Goal: Task Accomplishment & Management: Complete application form

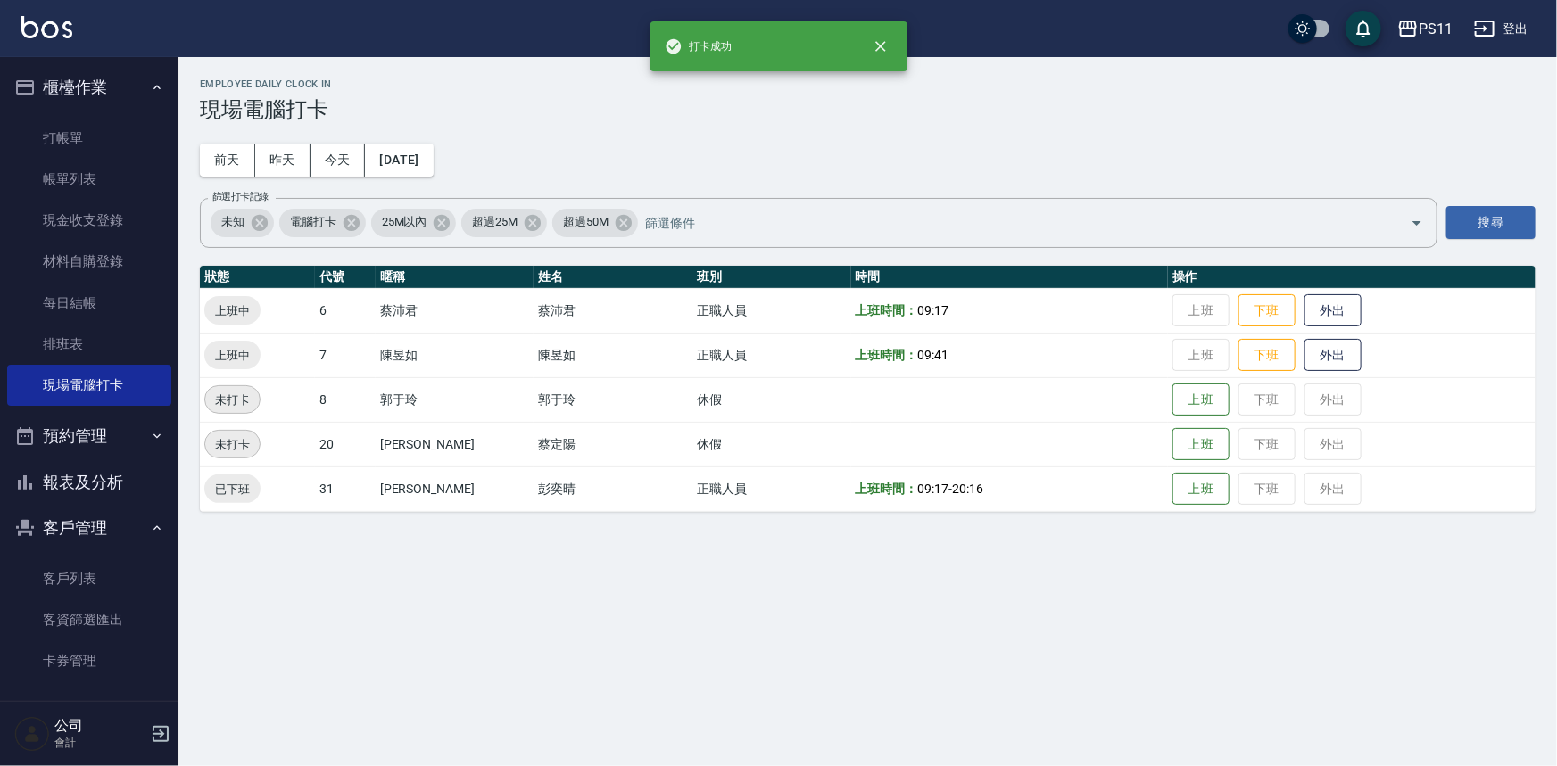
click at [114, 474] on button "報表及分析" at bounding box center [89, 482] width 164 height 46
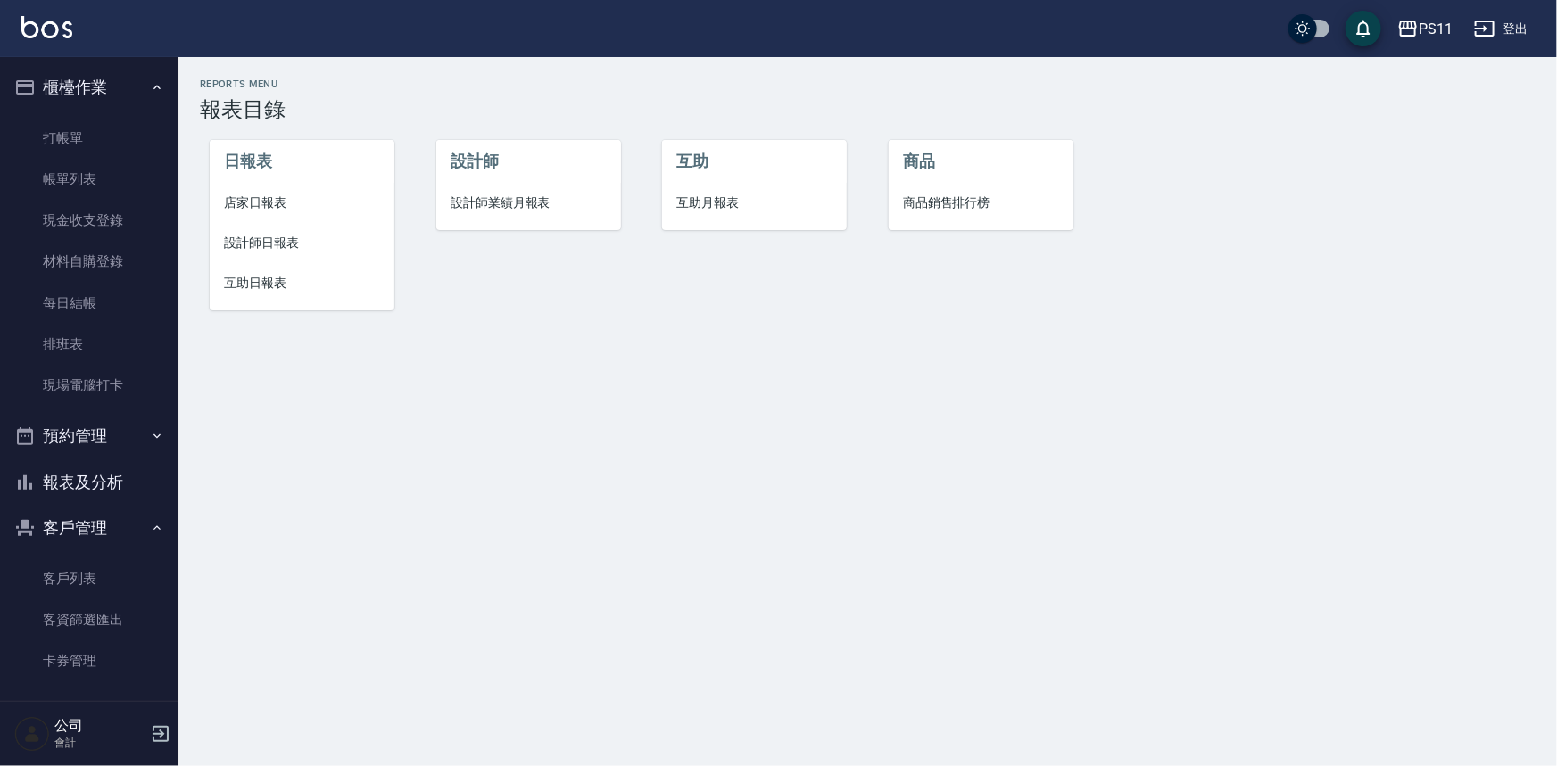
click at [308, 250] on span "設計師日報表" at bounding box center [302, 243] width 156 height 19
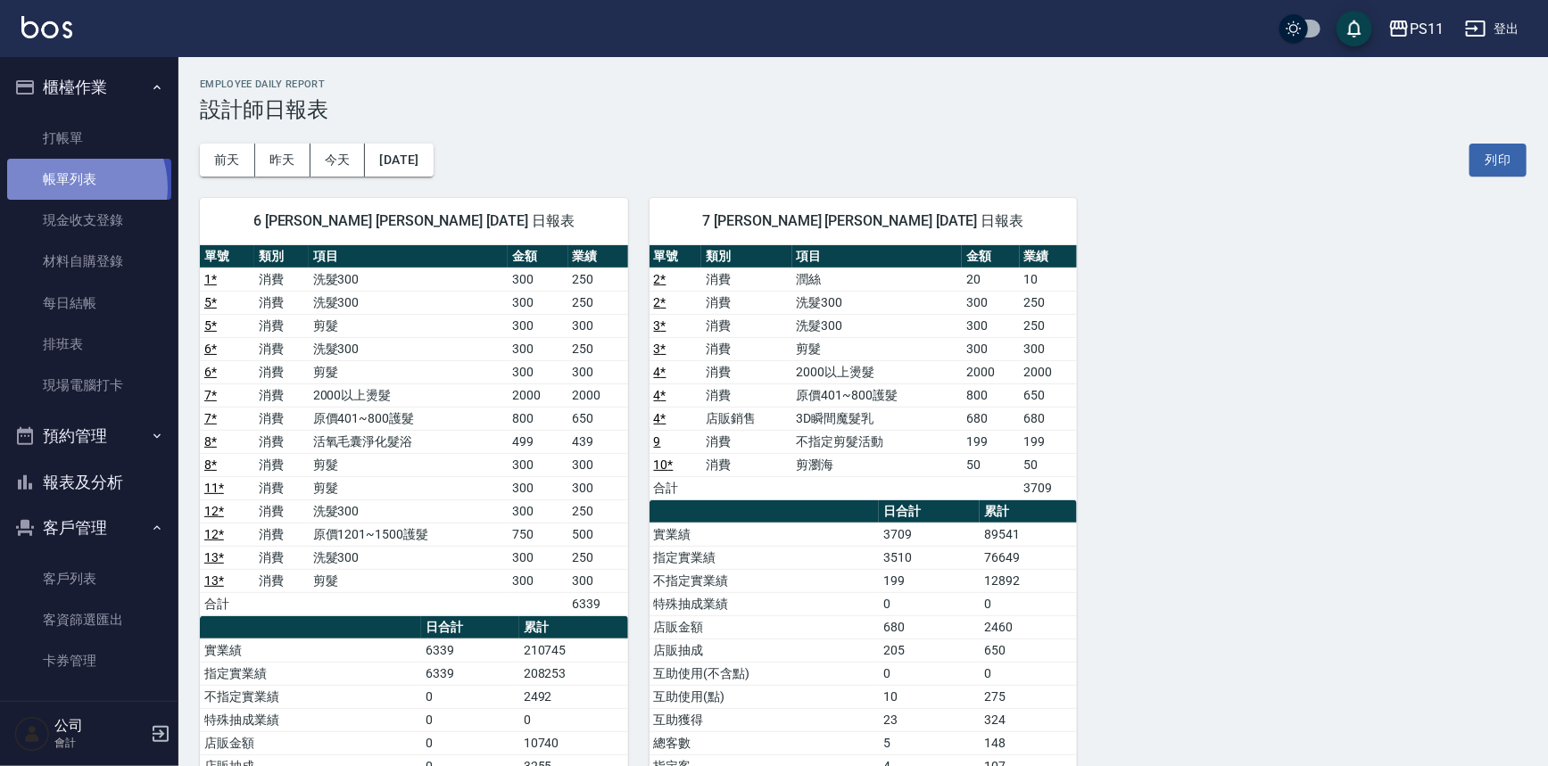
click at [71, 187] on link "帳單列表" at bounding box center [89, 179] width 164 height 41
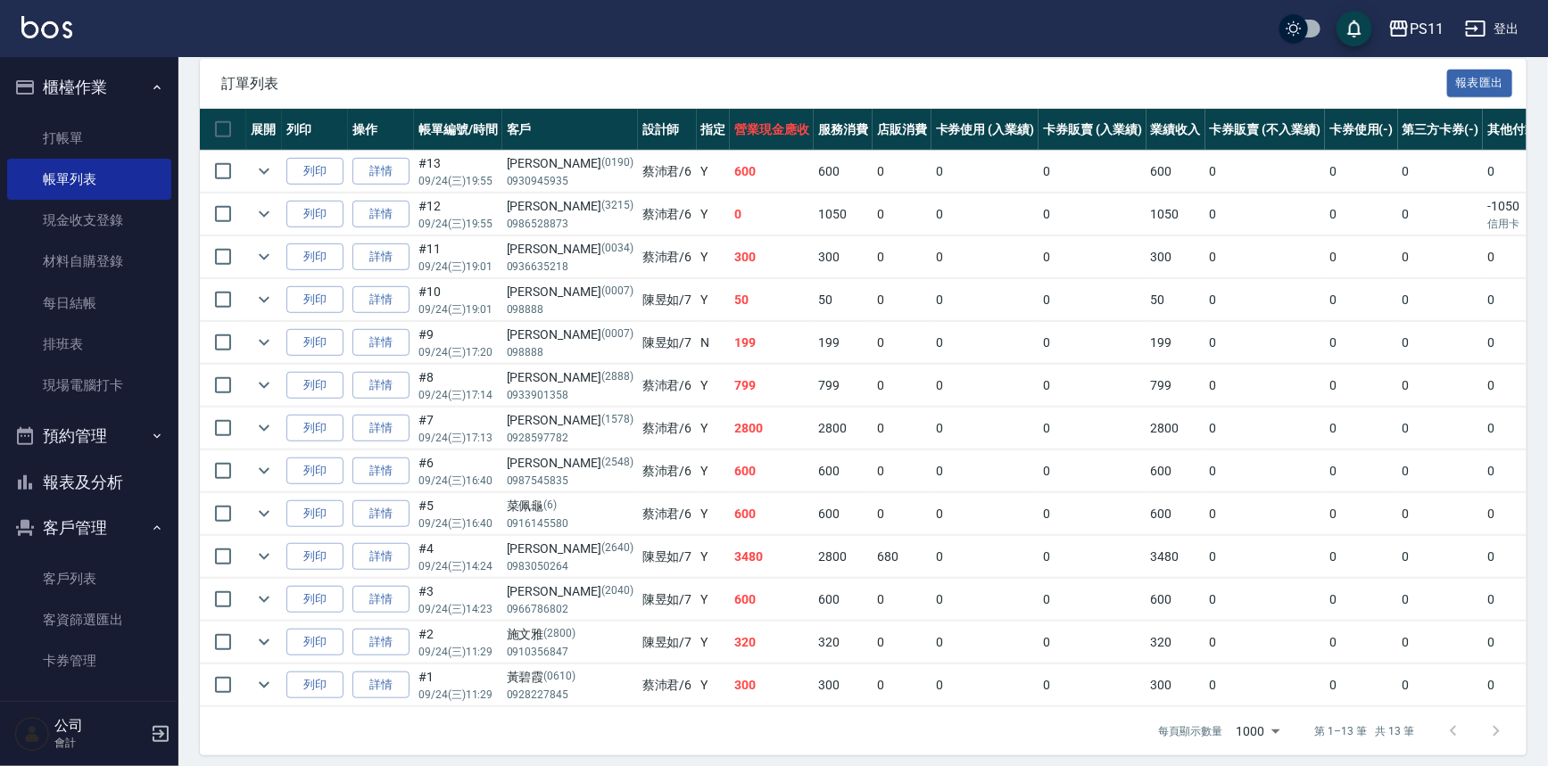
scroll to position [406, 0]
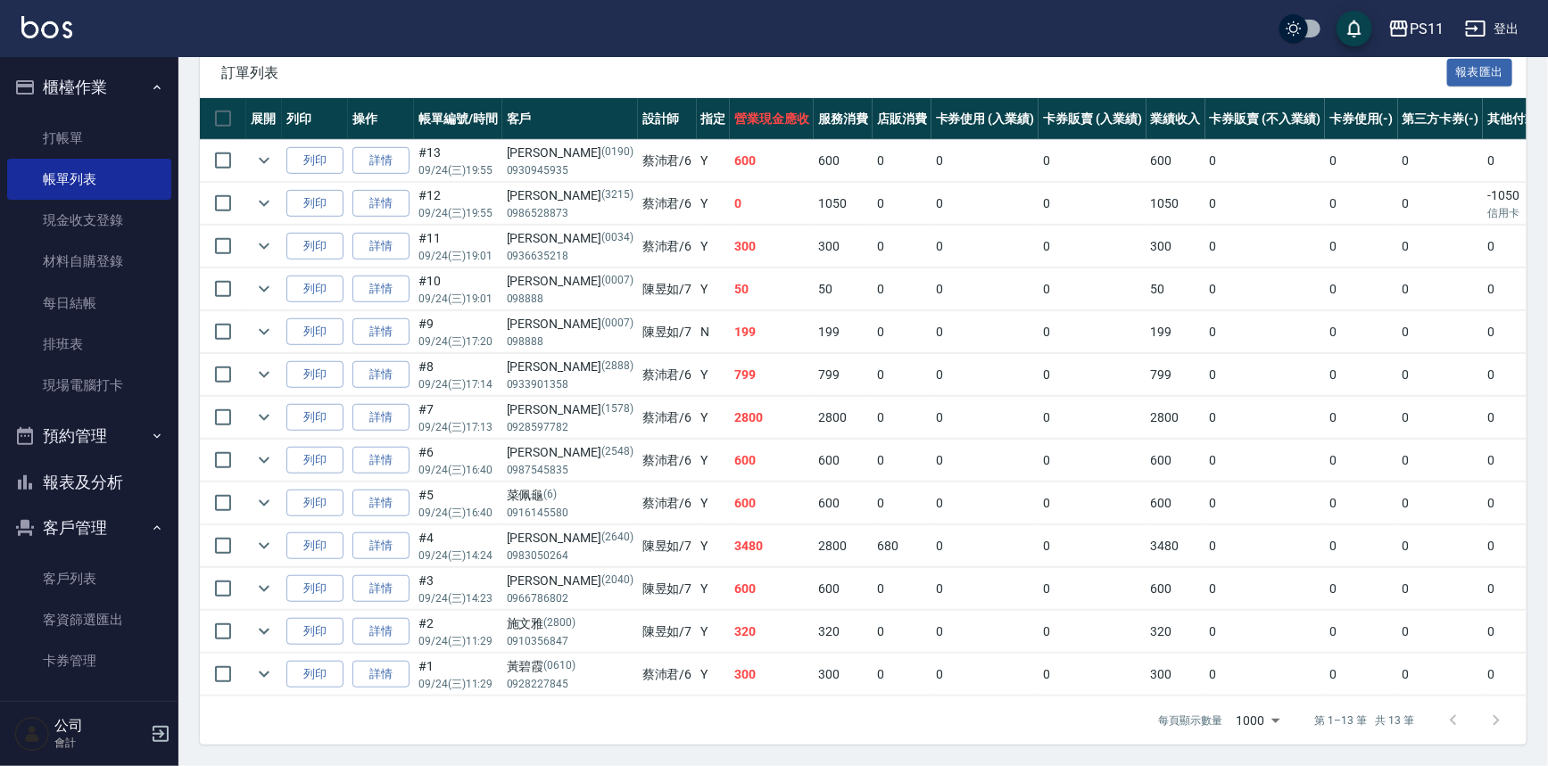
click at [85, 474] on button "報表及分析" at bounding box center [89, 482] width 164 height 46
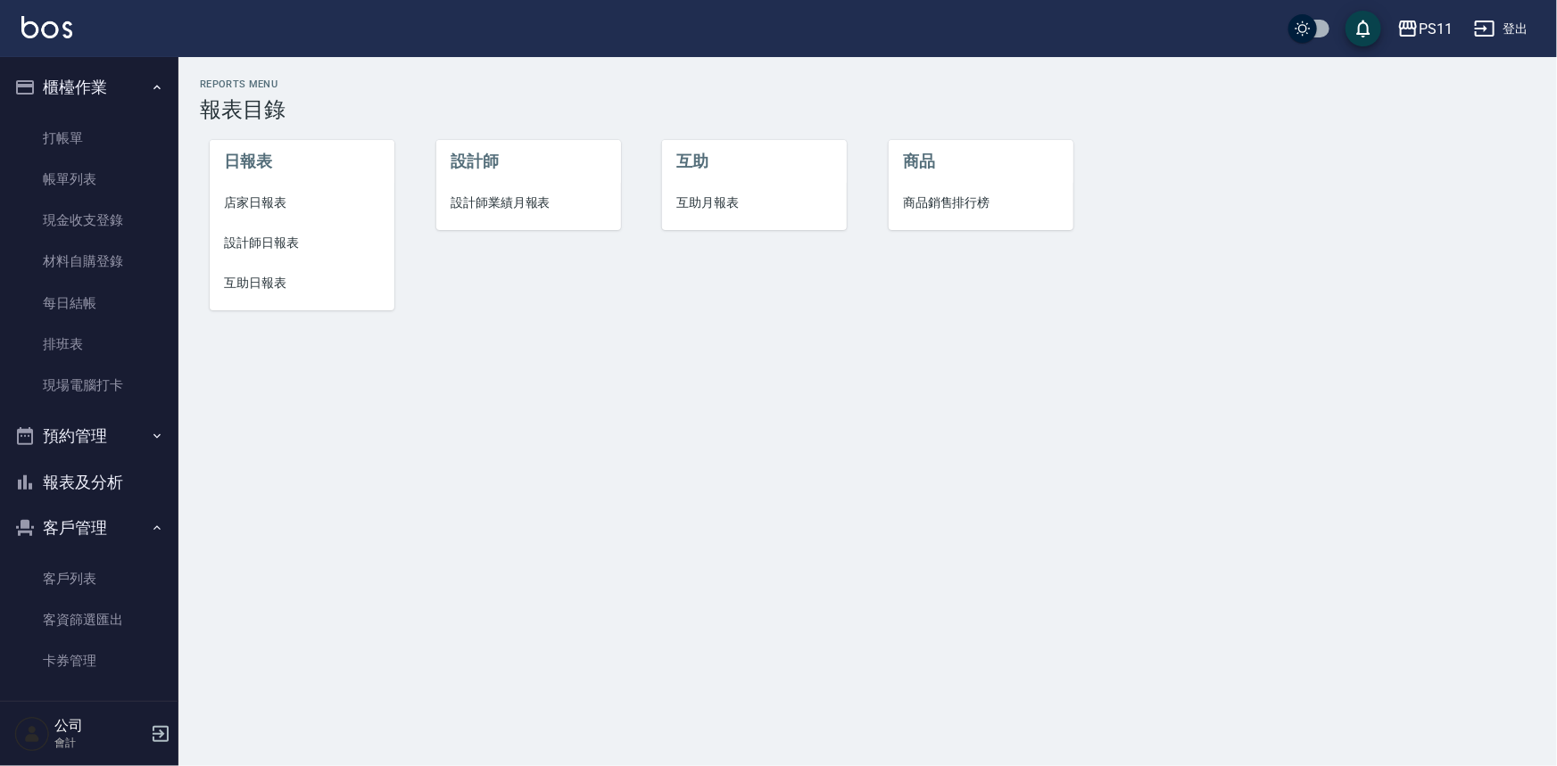
click at [224, 259] on li "設計師日報表" at bounding box center [302, 243] width 185 height 40
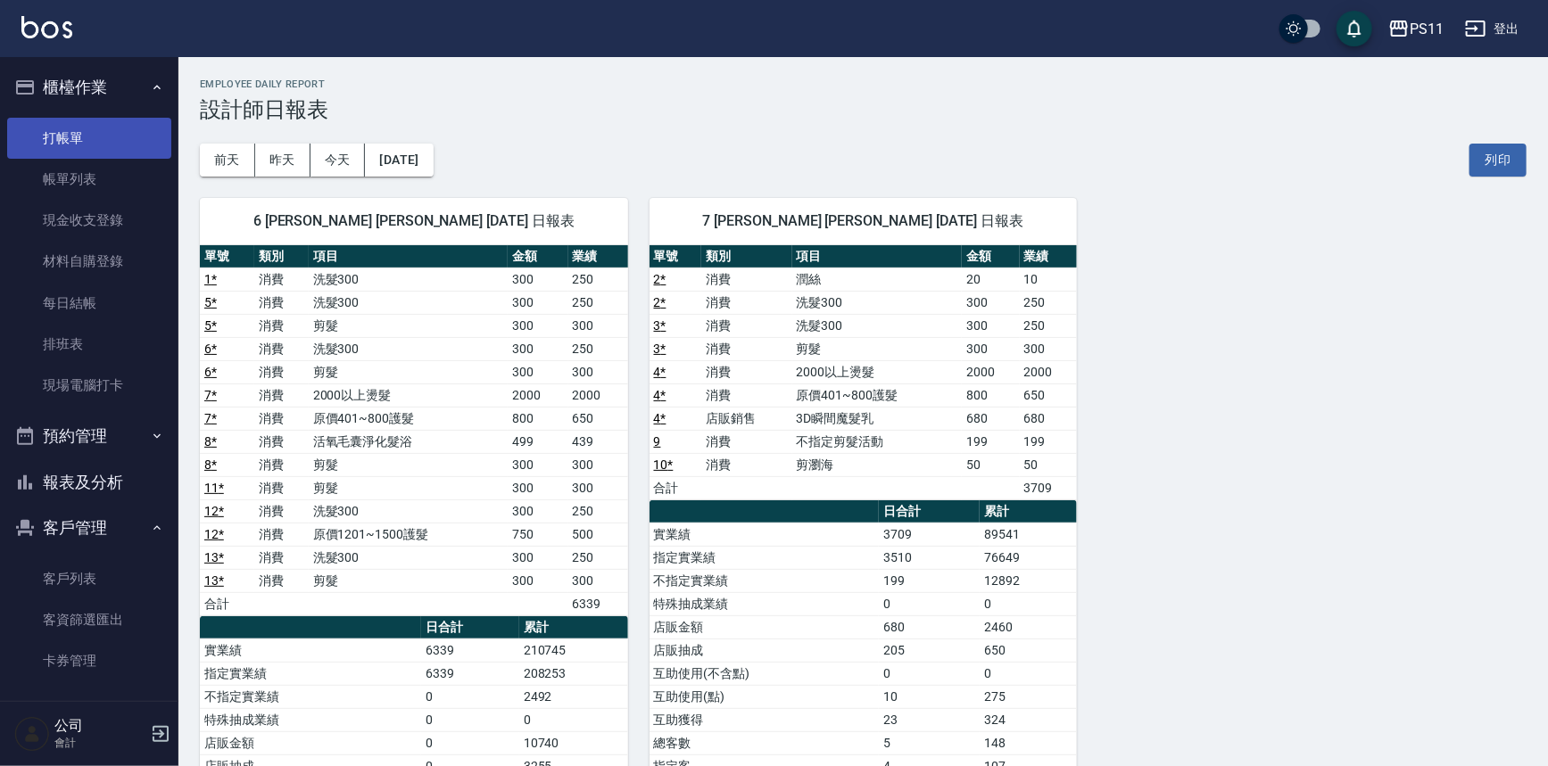
click at [112, 125] on link "打帳單" at bounding box center [89, 138] width 164 height 41
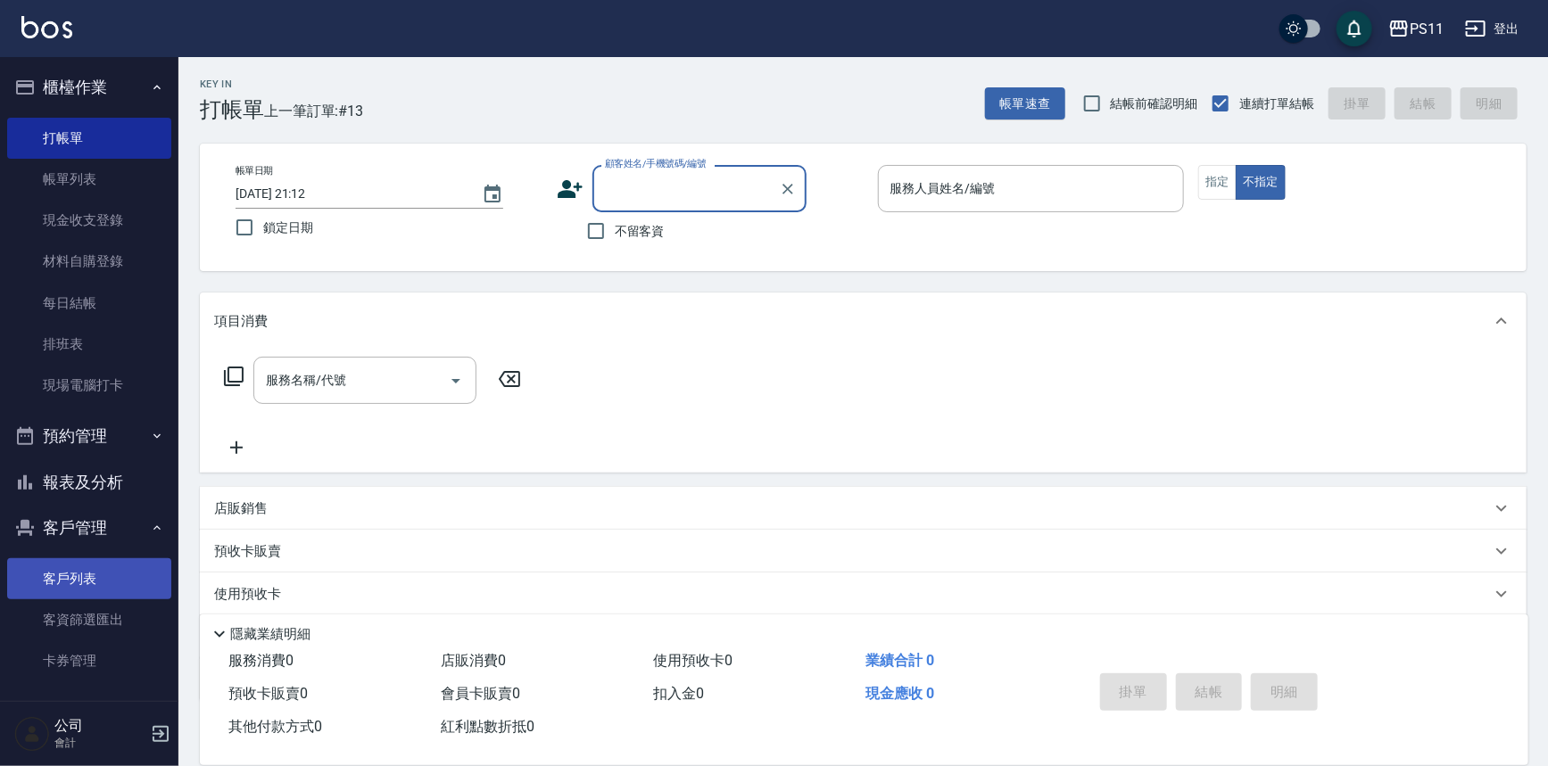
click at [135, 578] on link "客戶列表" at bounding box center [89, 579] width 164 height 41
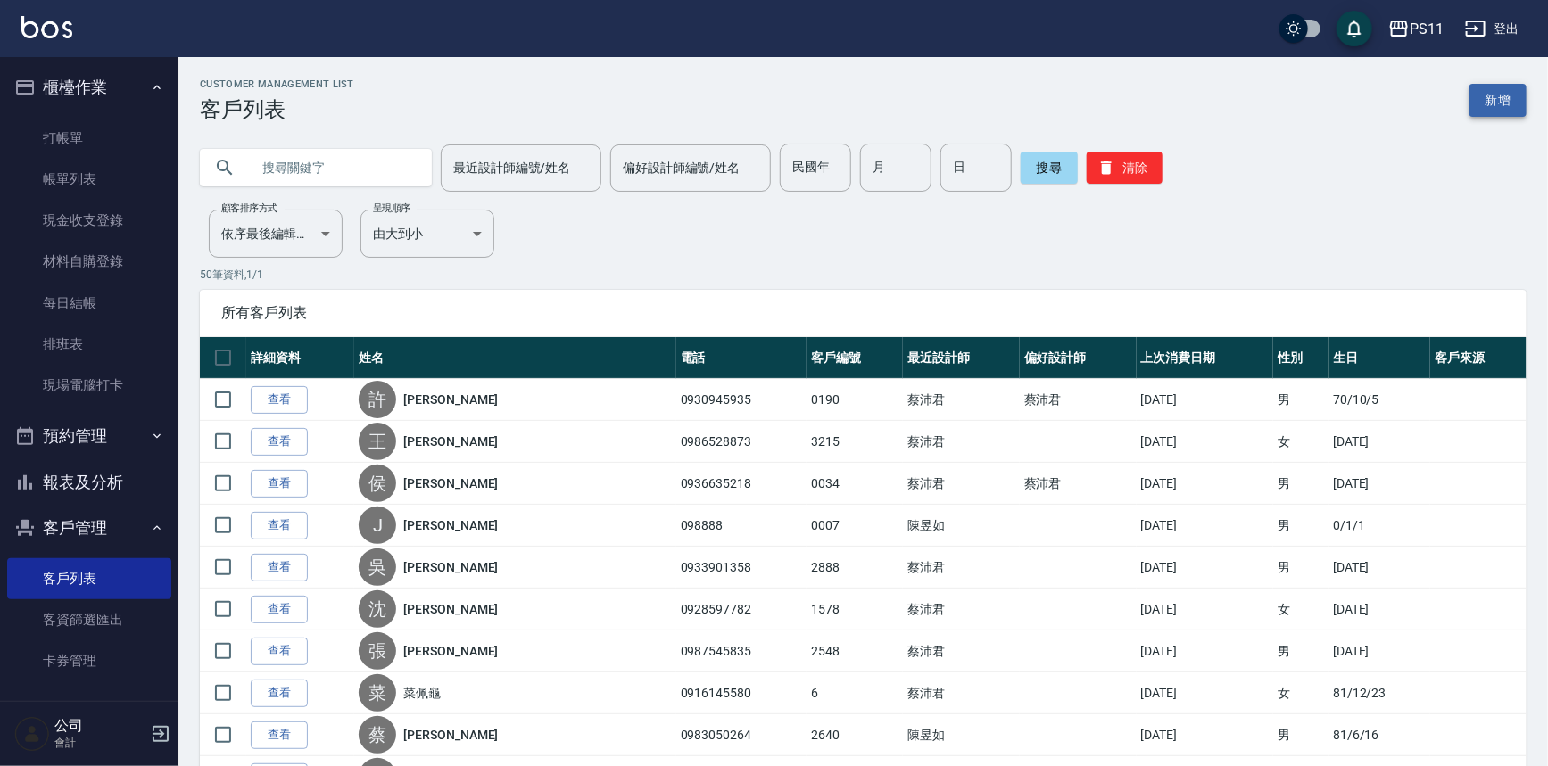
click at [1486, 86] on link "新增" at bounding box center [1497, 100] width 57 height 33
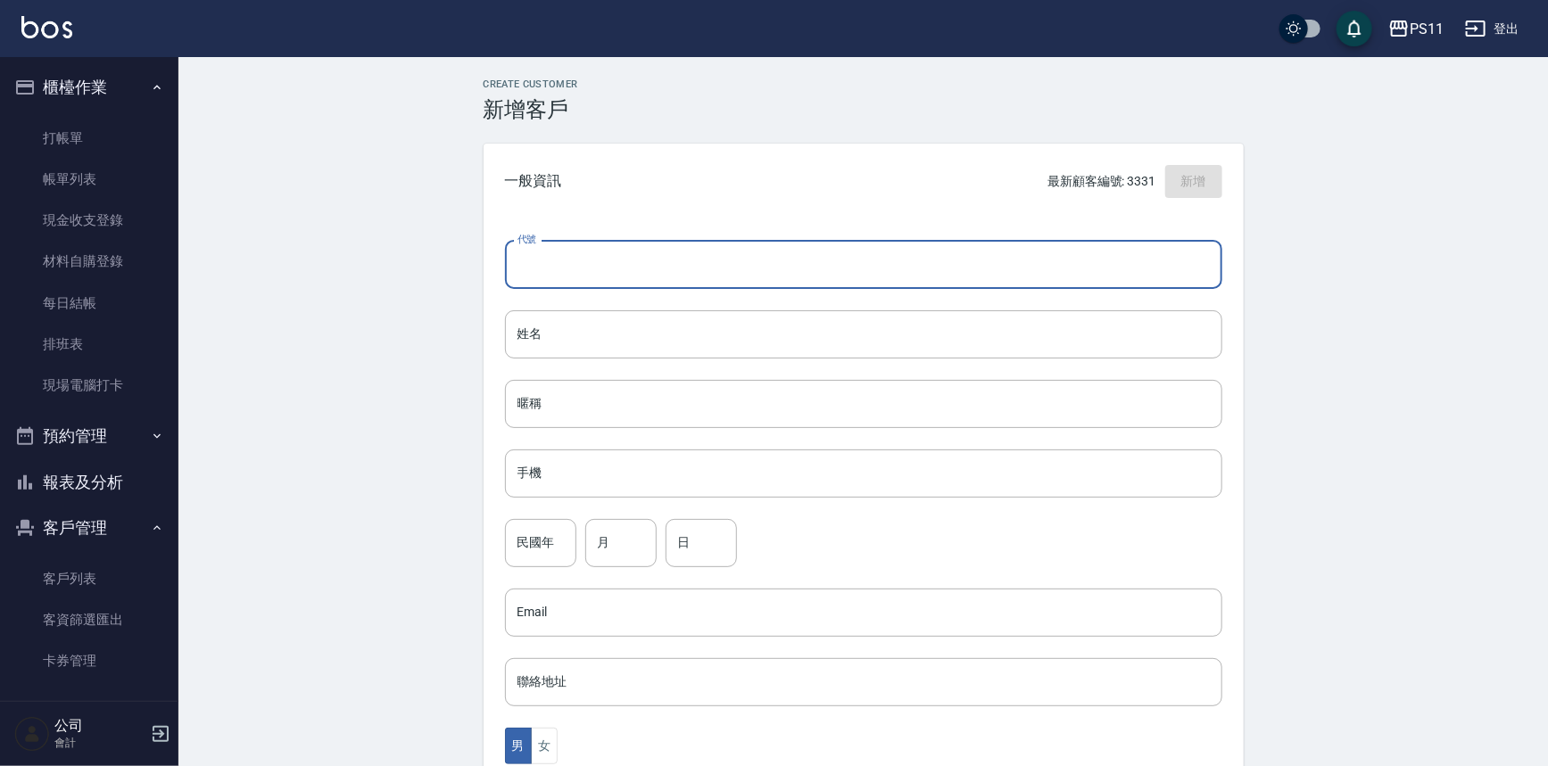
click at [700, 261] on input "代號" at bounding box center [863, 265] width 717 height 48
type input "3332"
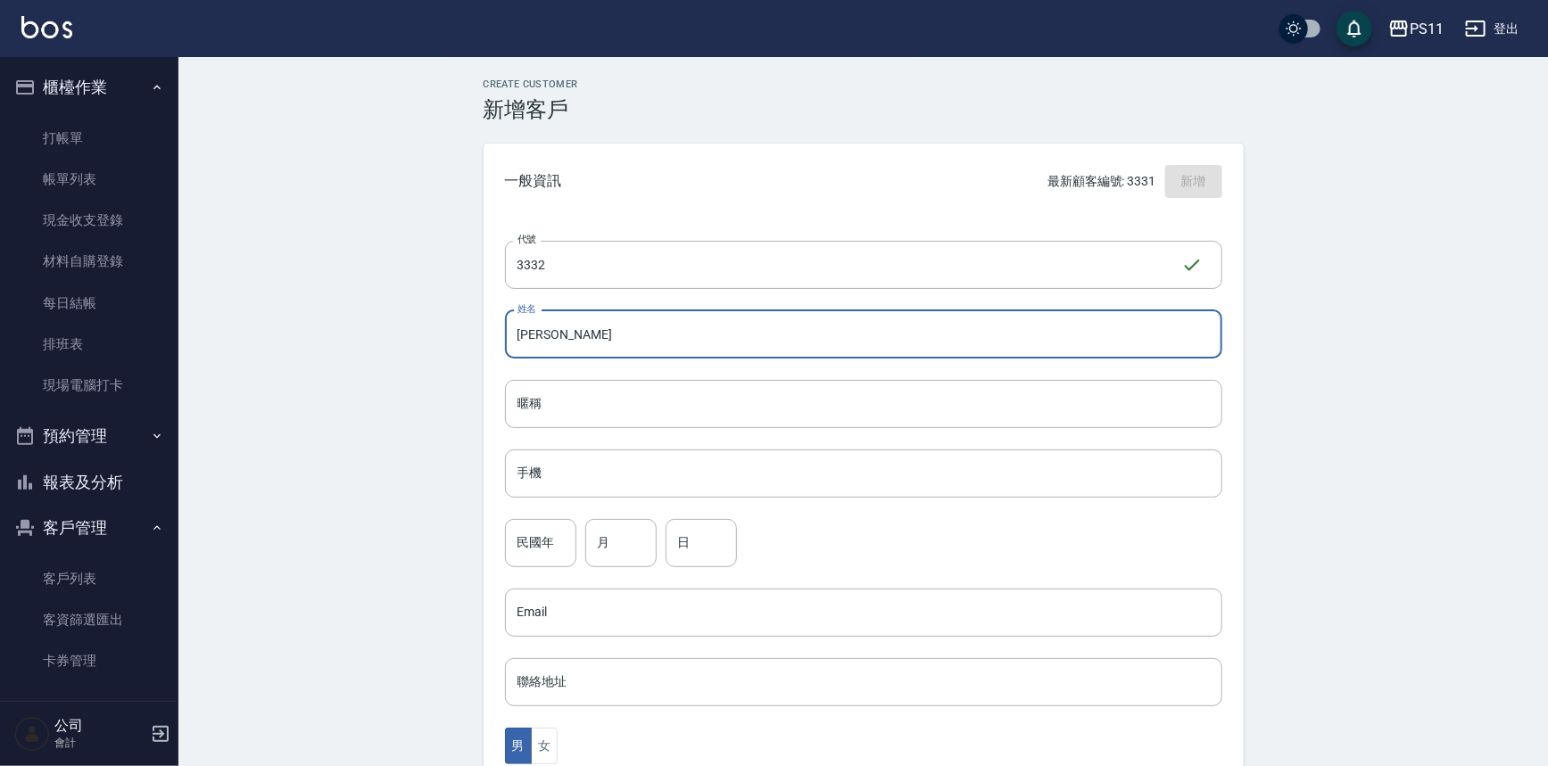
type input "[PERSON_NAME]"
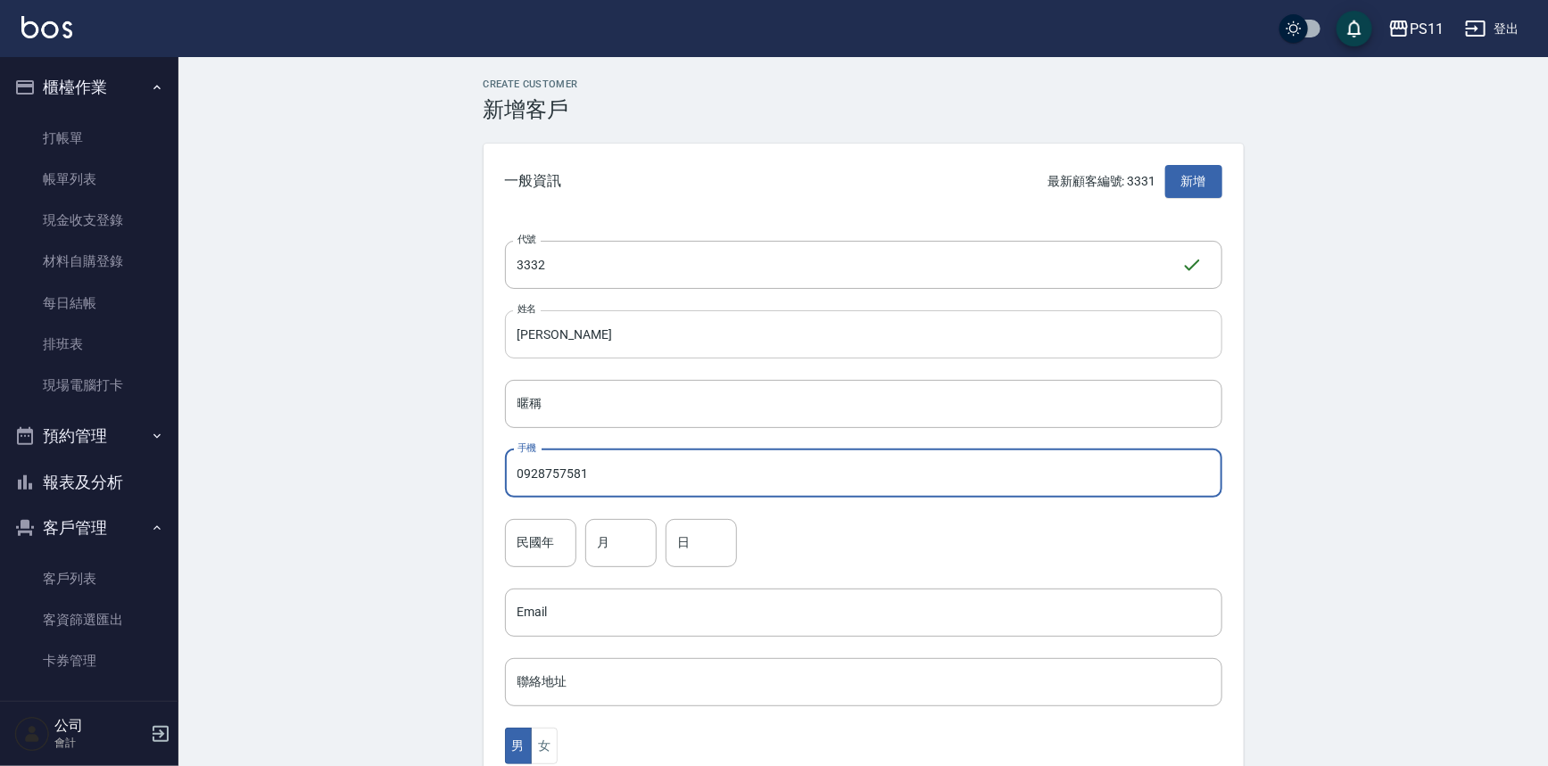
type input "0928757581"
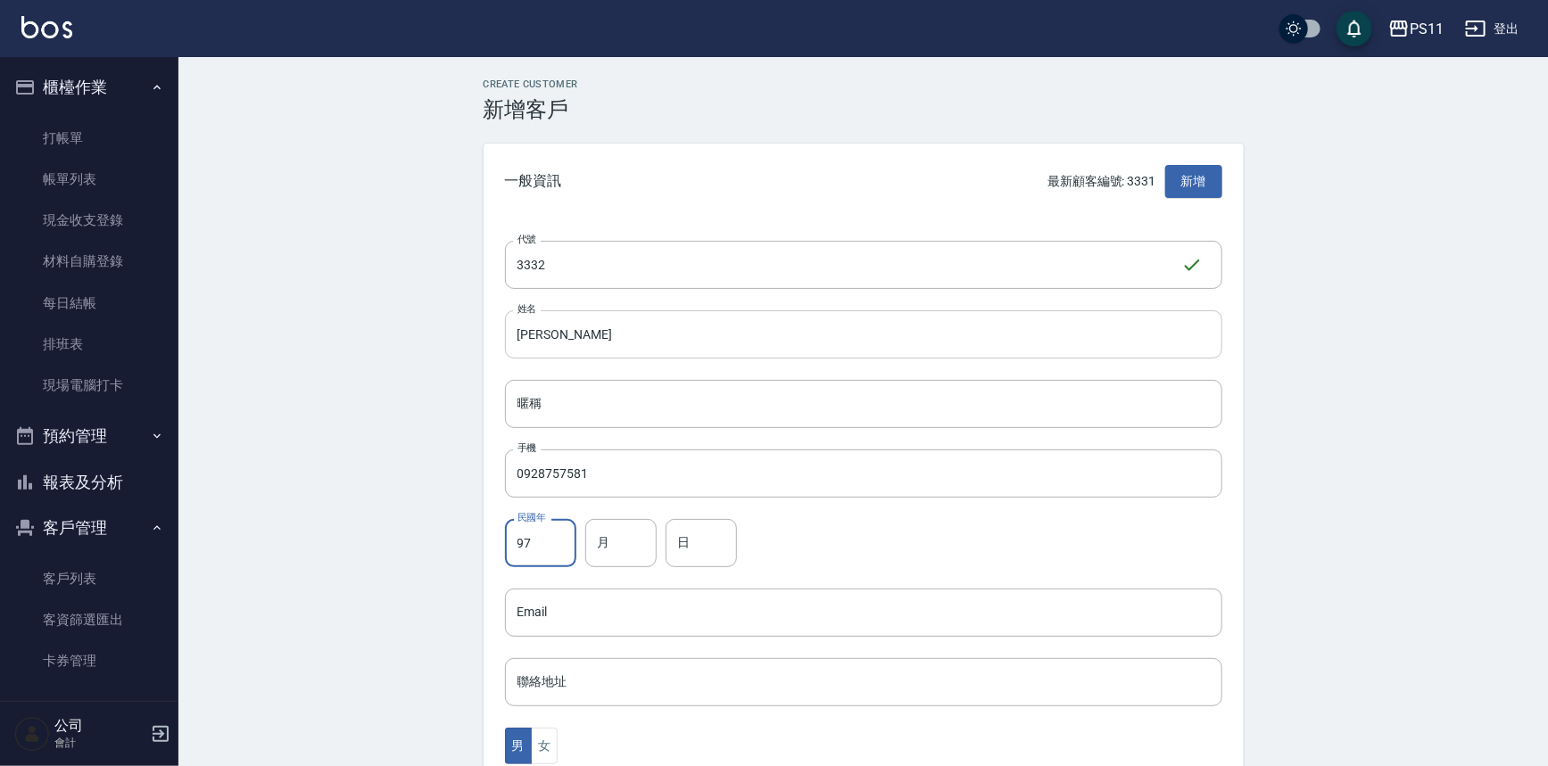
type input "97"
type input "12"
type input "22"
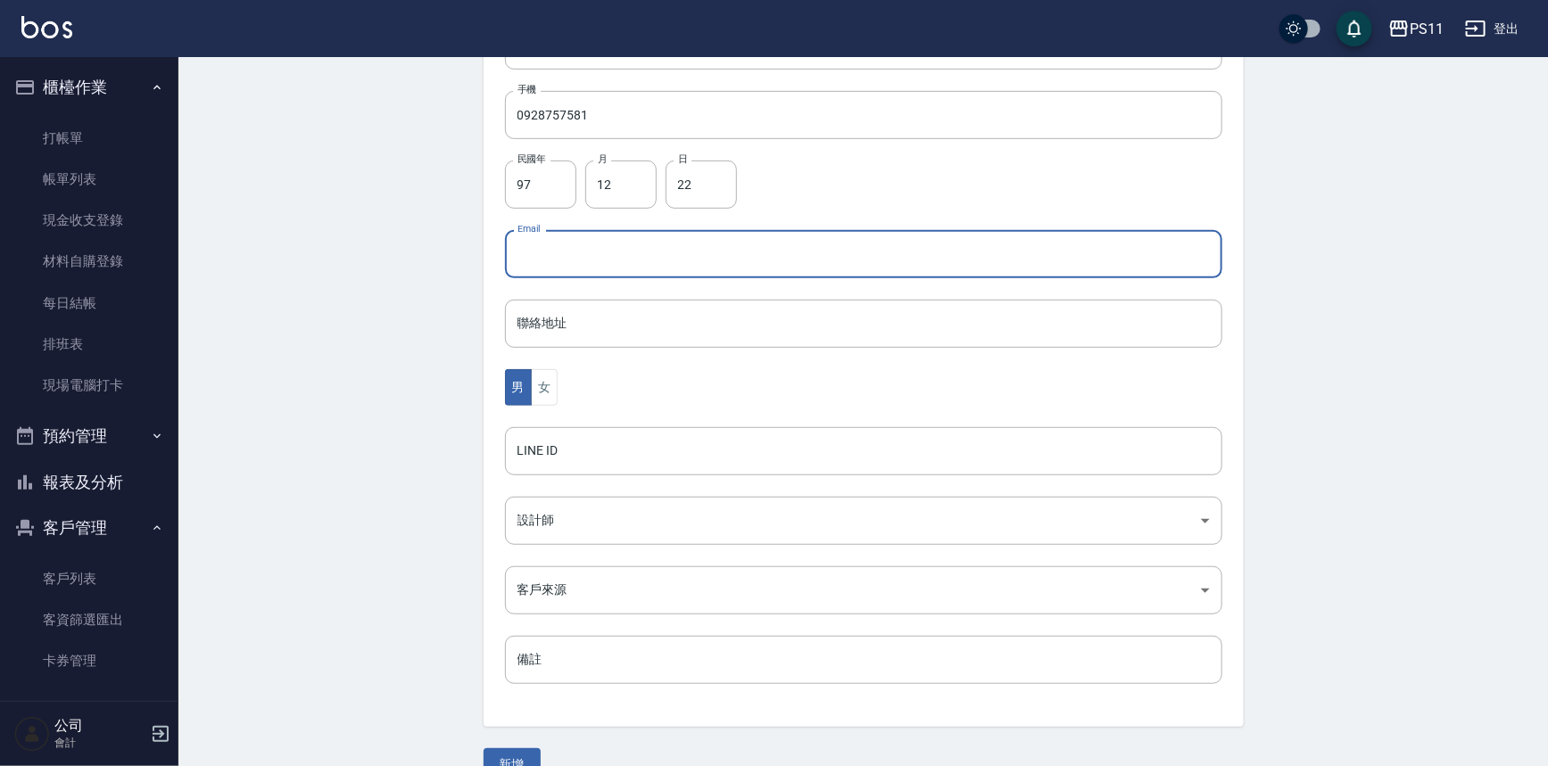
scroll to position [393, 0]
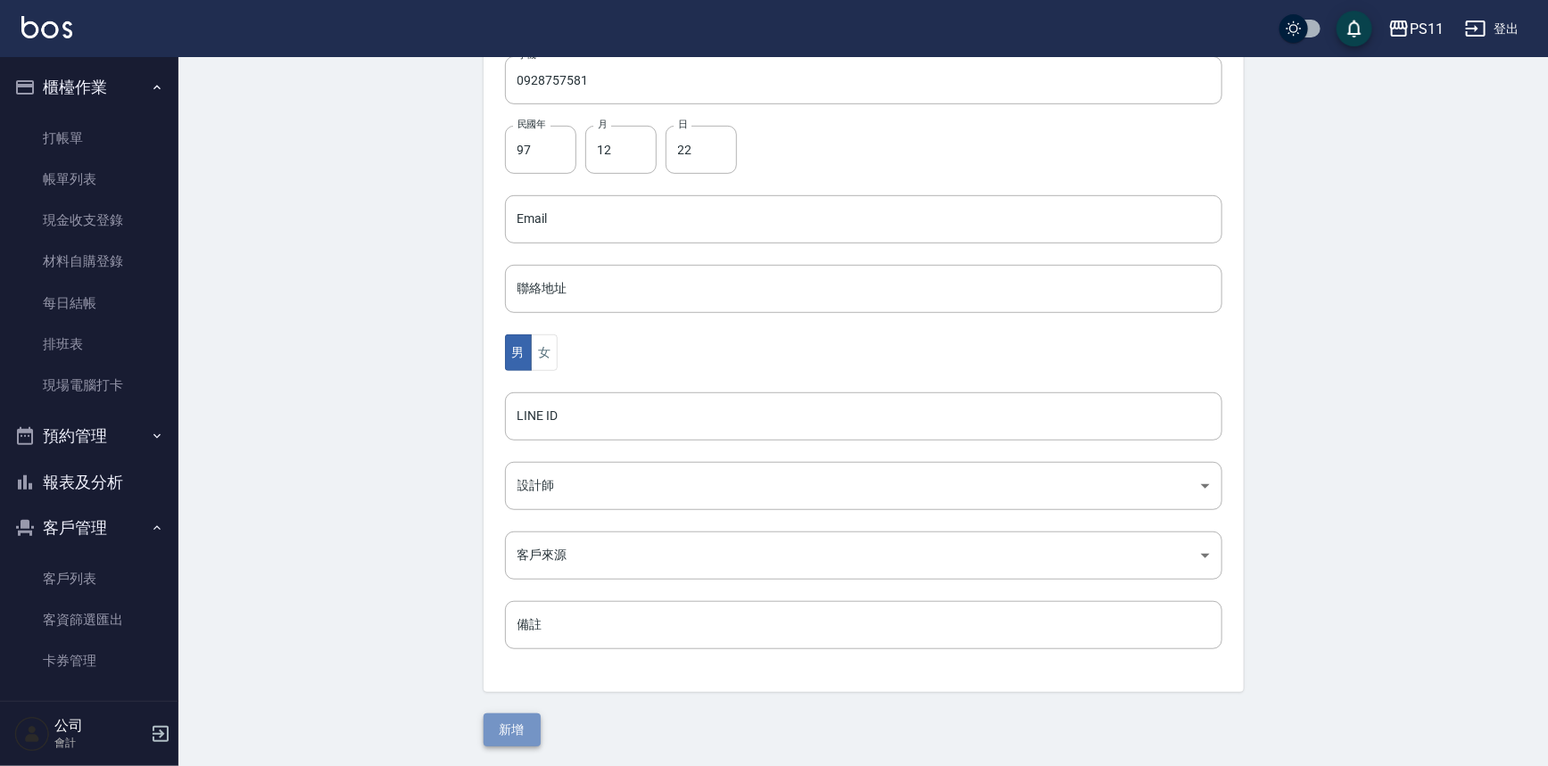
click at [512, 728] on button "新增" at bounding box center [512, 730] width 57 height 33
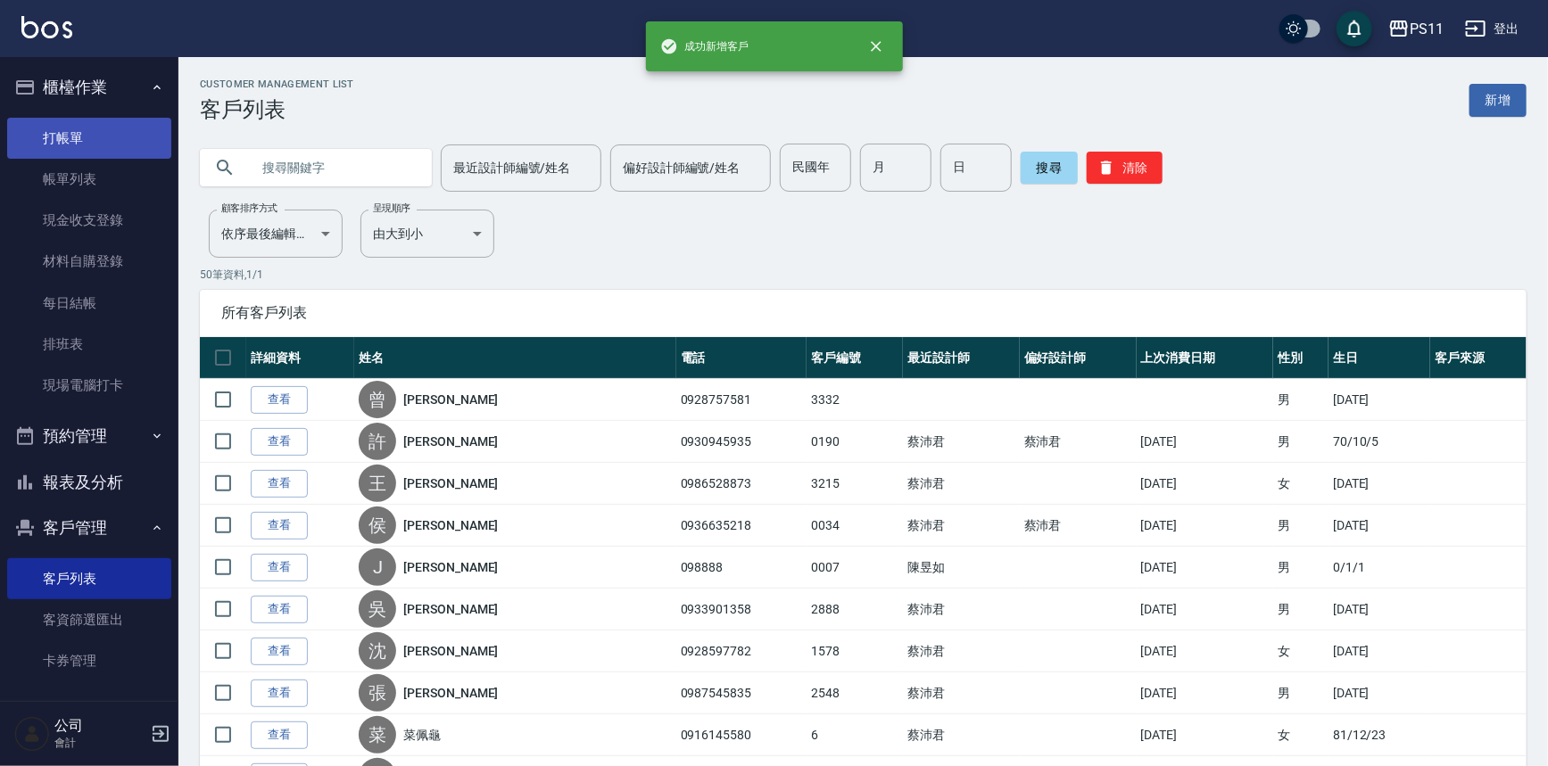
click at [131, 144] on link "打帳單" at bounding box center [89, 138] width 164 height 41
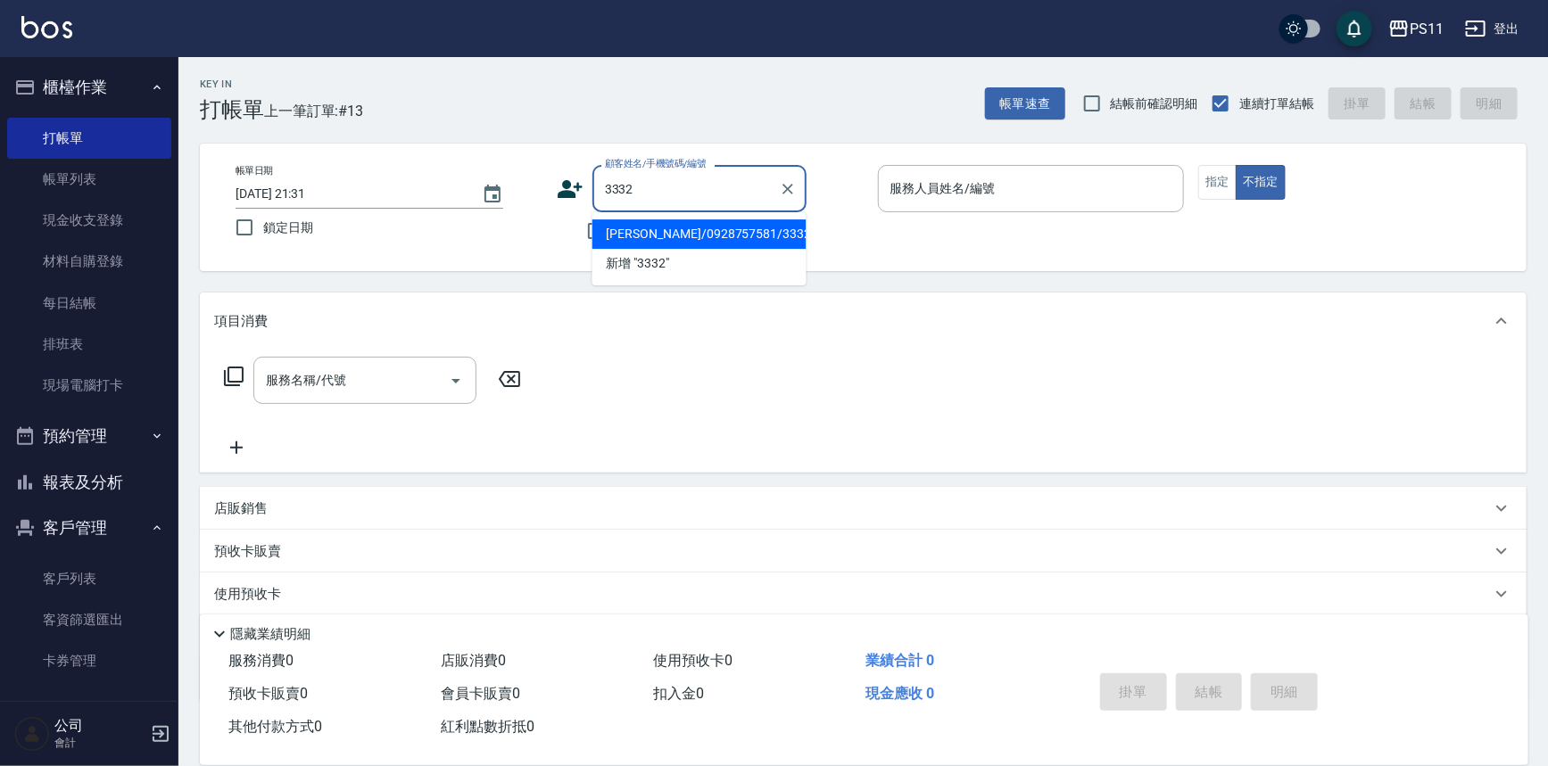
type input "[PERSON_NAME]/0928757581/3332"
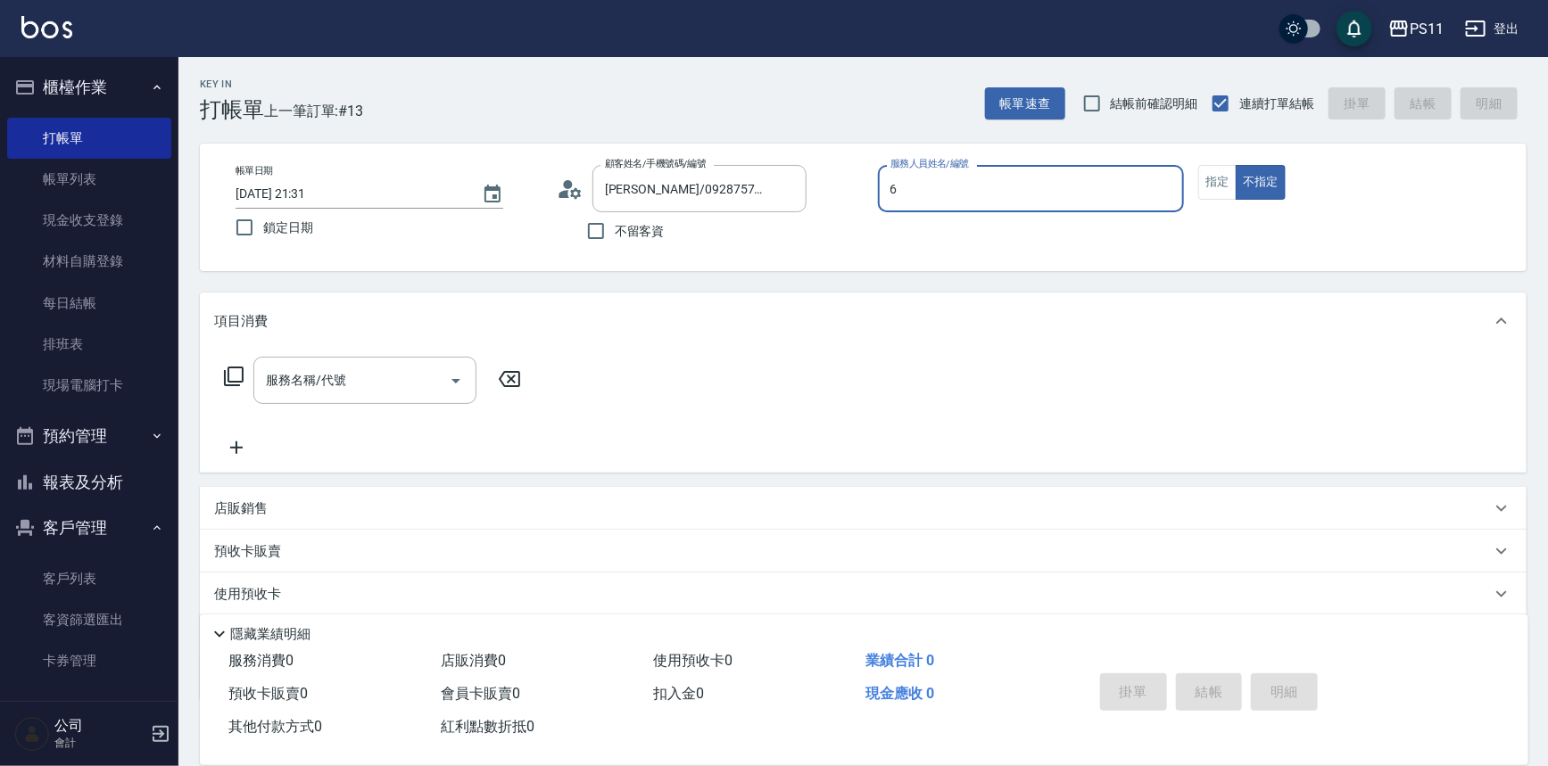
type input "[PERSON_NAME]6"
type button "false"
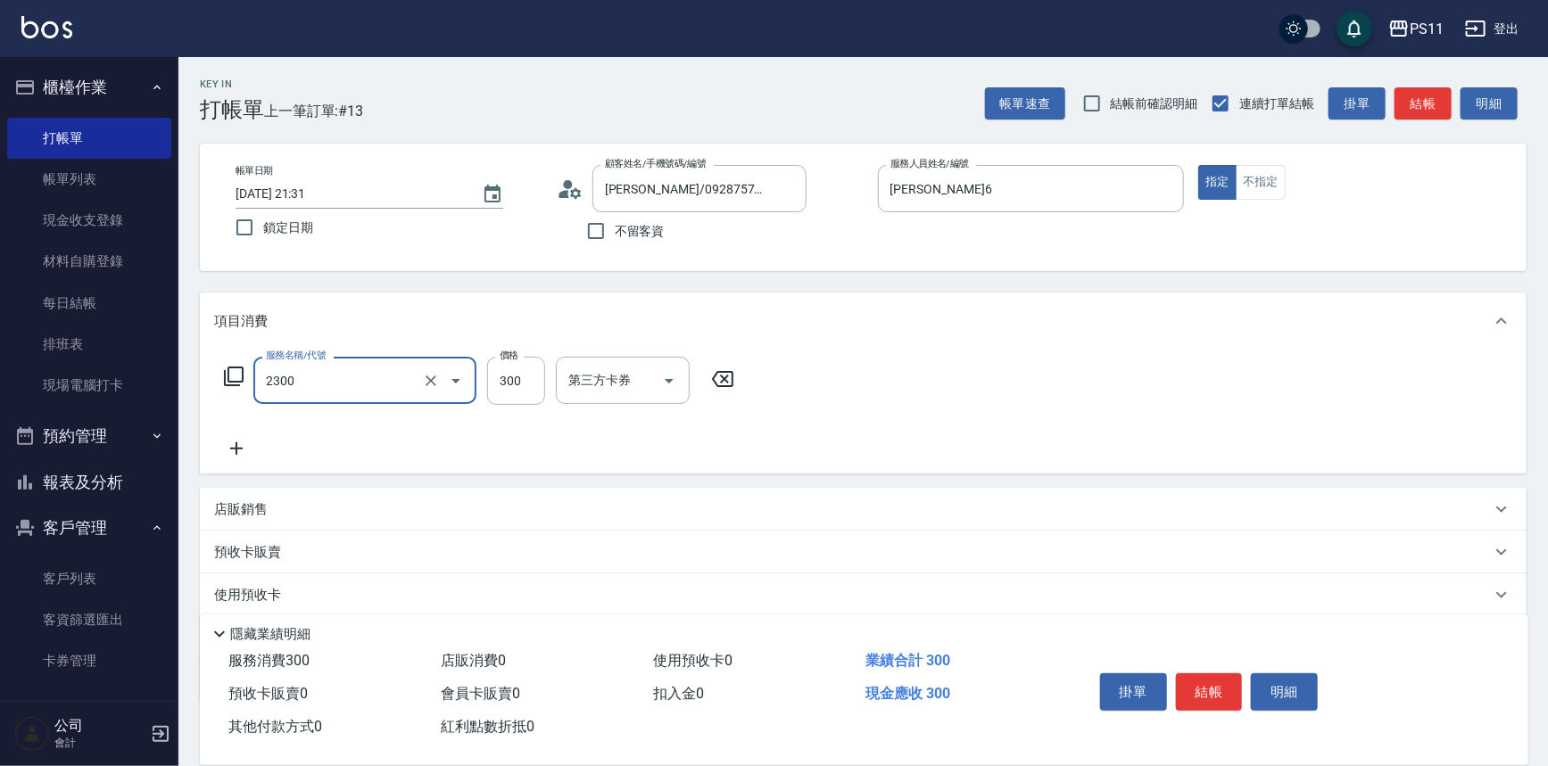
type input "剪髮(2300)"
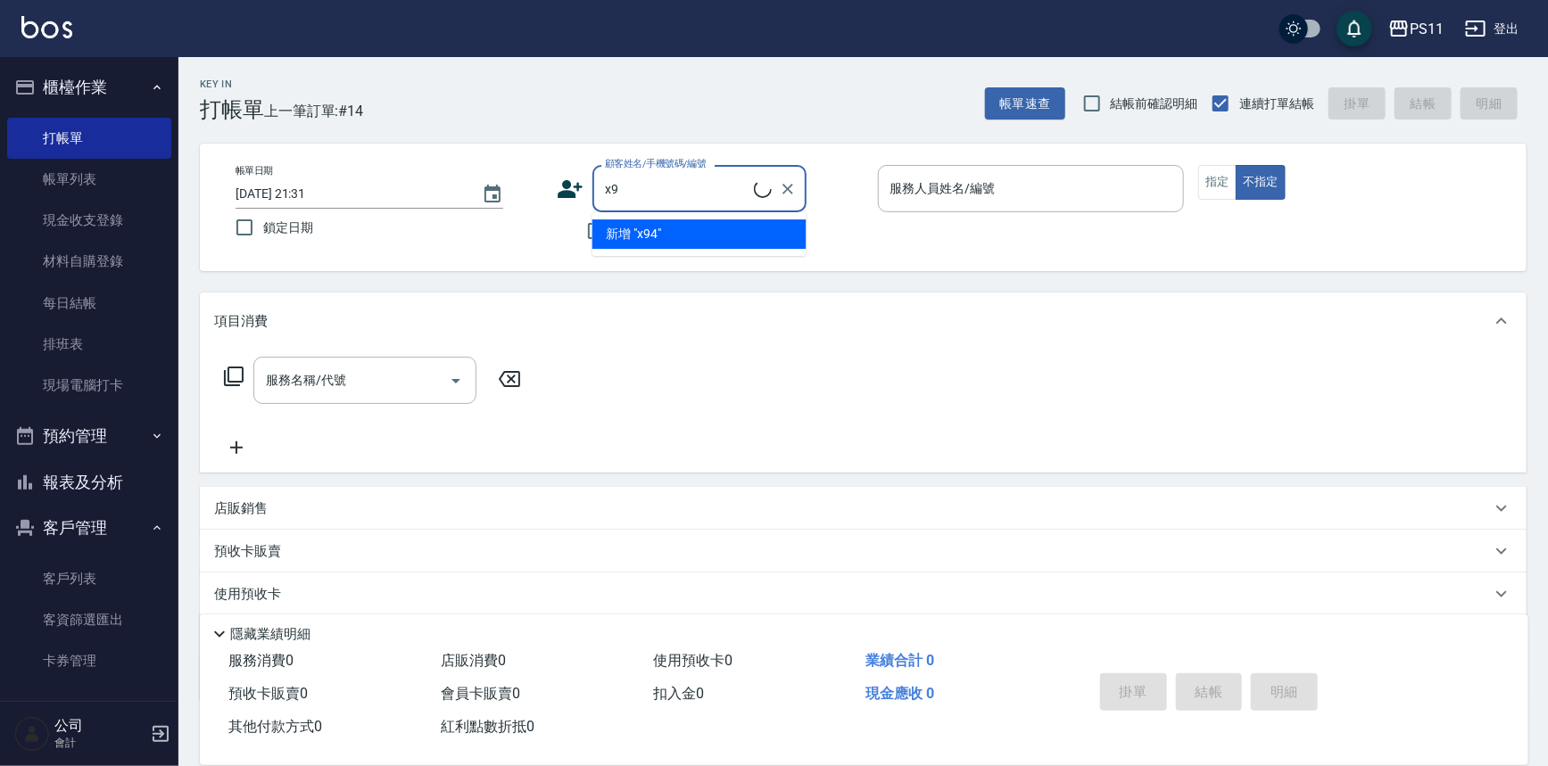
type input "x"
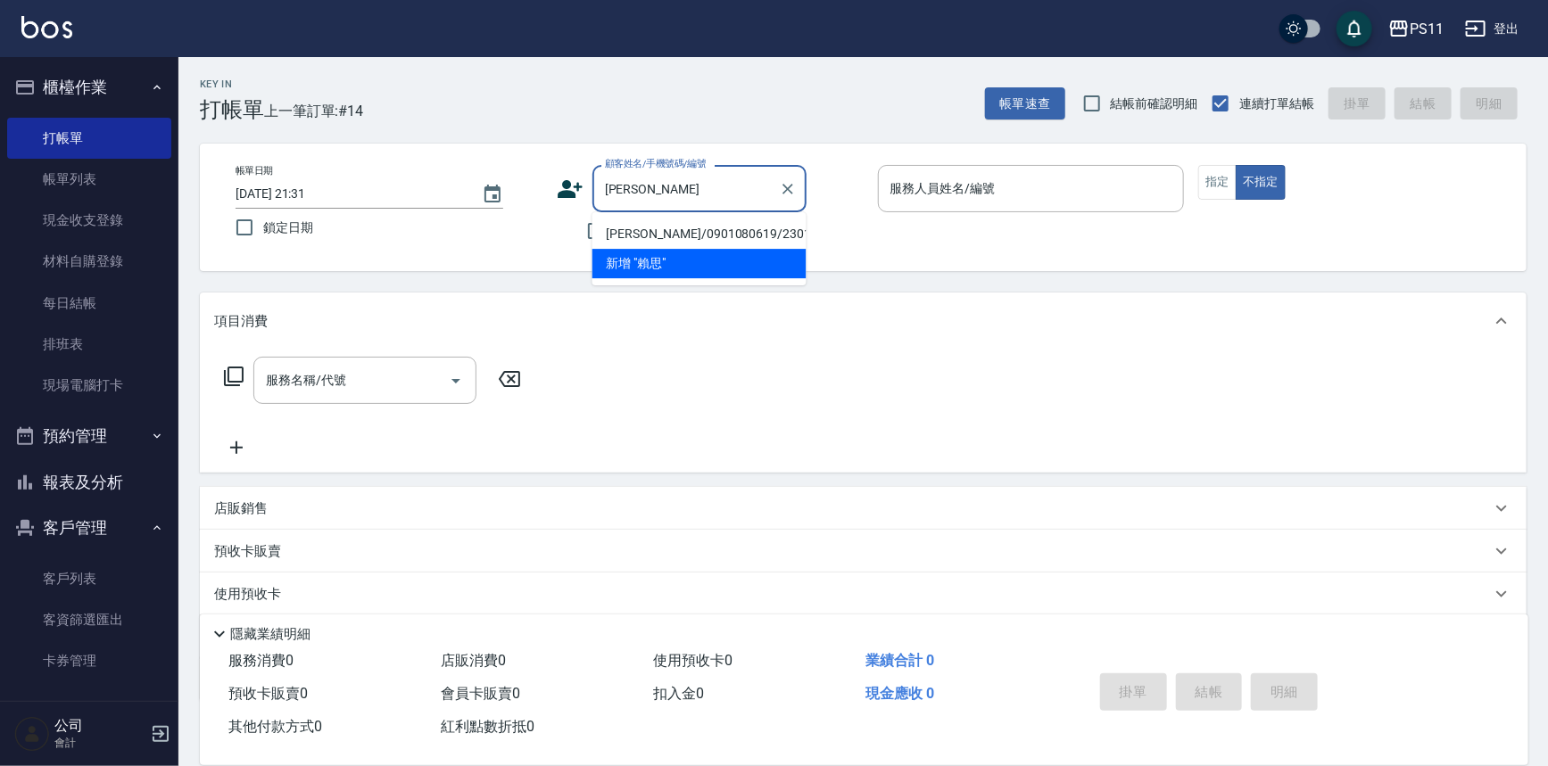
click at [695, 226] on li "[PERSON_NAME]/0901080619/2301" at bounding box center [699, 233] width 214 height 29
type input "[PERSON_NAME]/0901080619/2301"
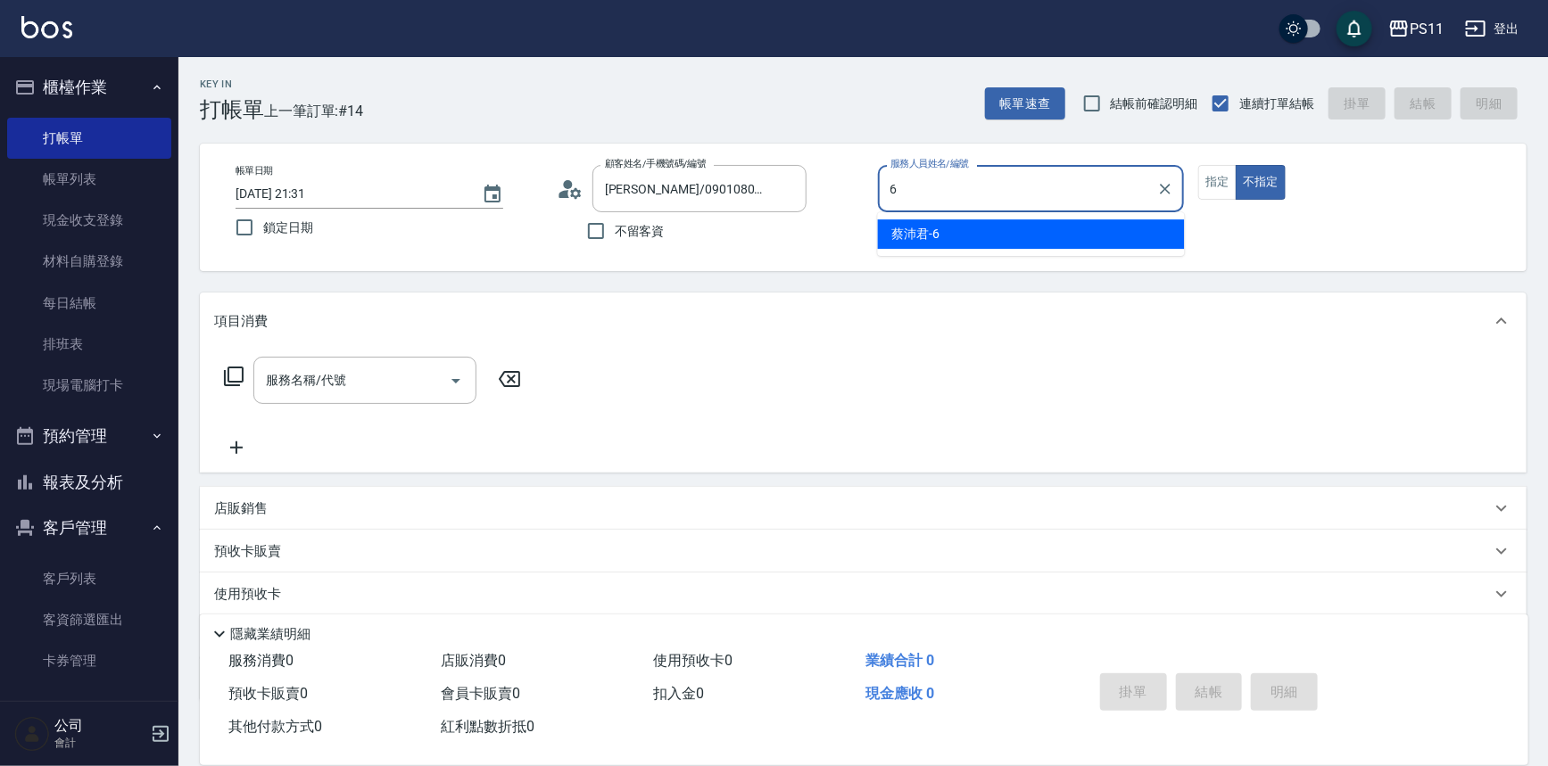
type input "[PERSON_NAME]6"
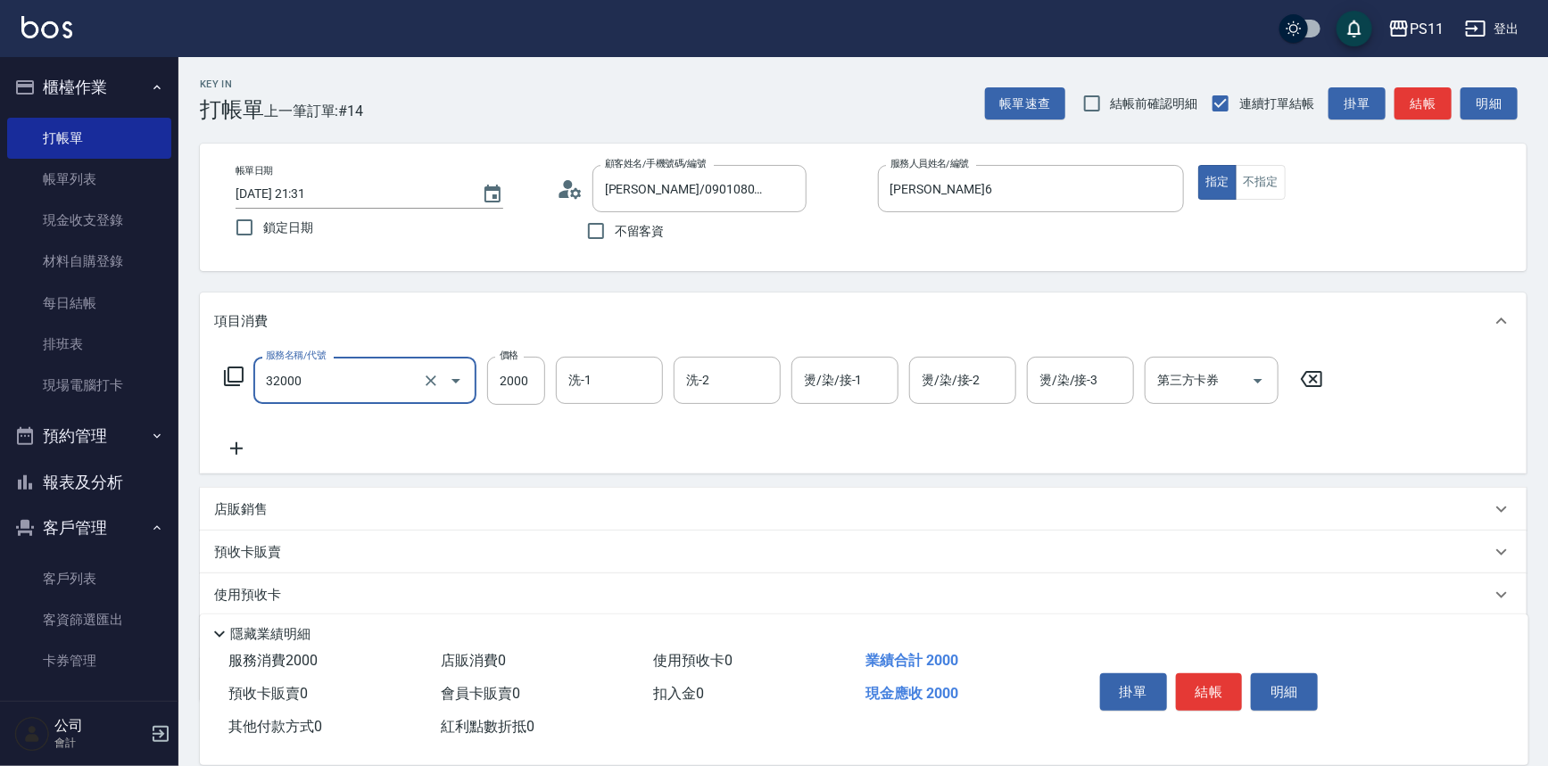
type input "2000以上燙髮(32000)"
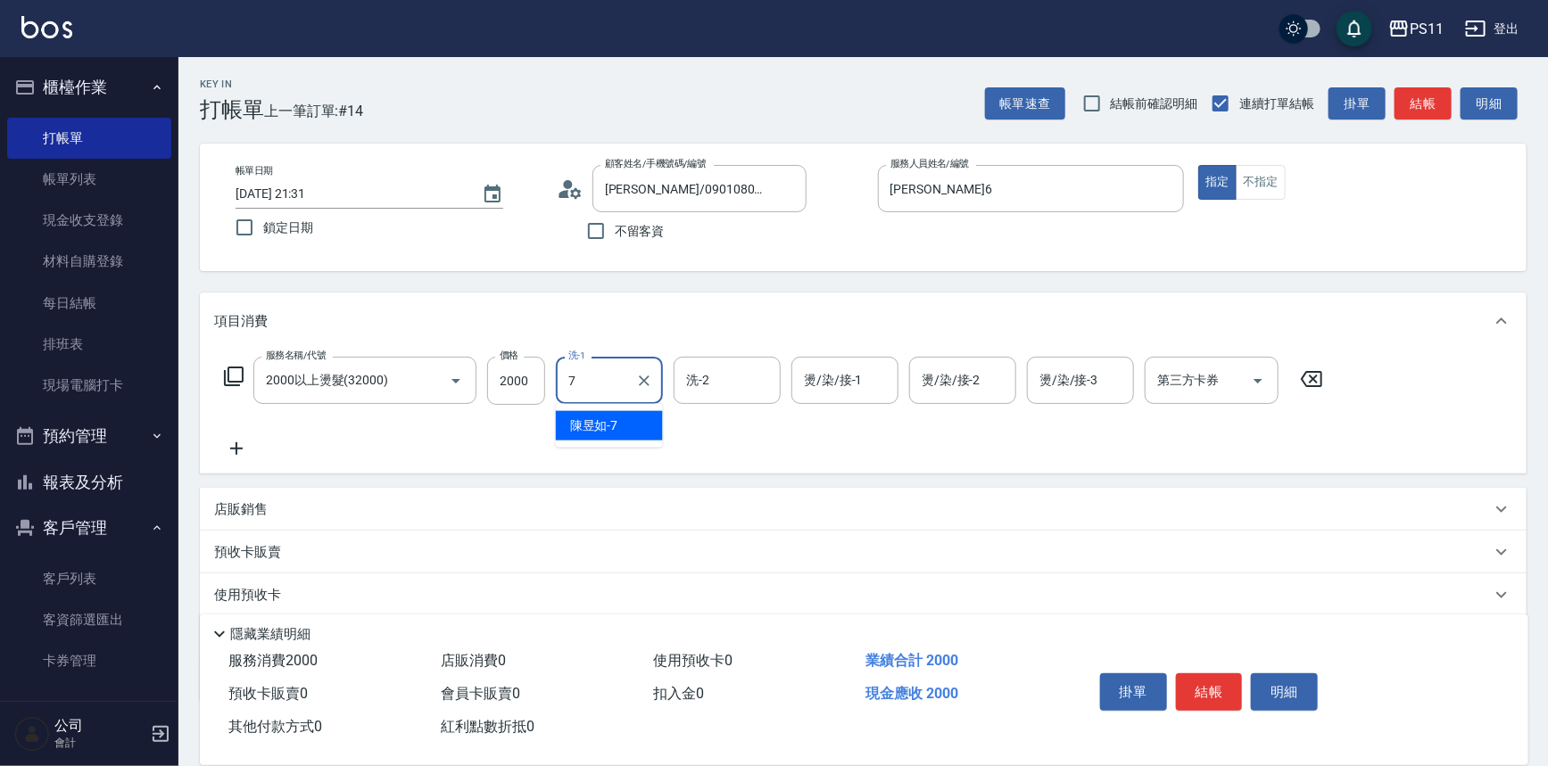
type input "陳昱如-7"
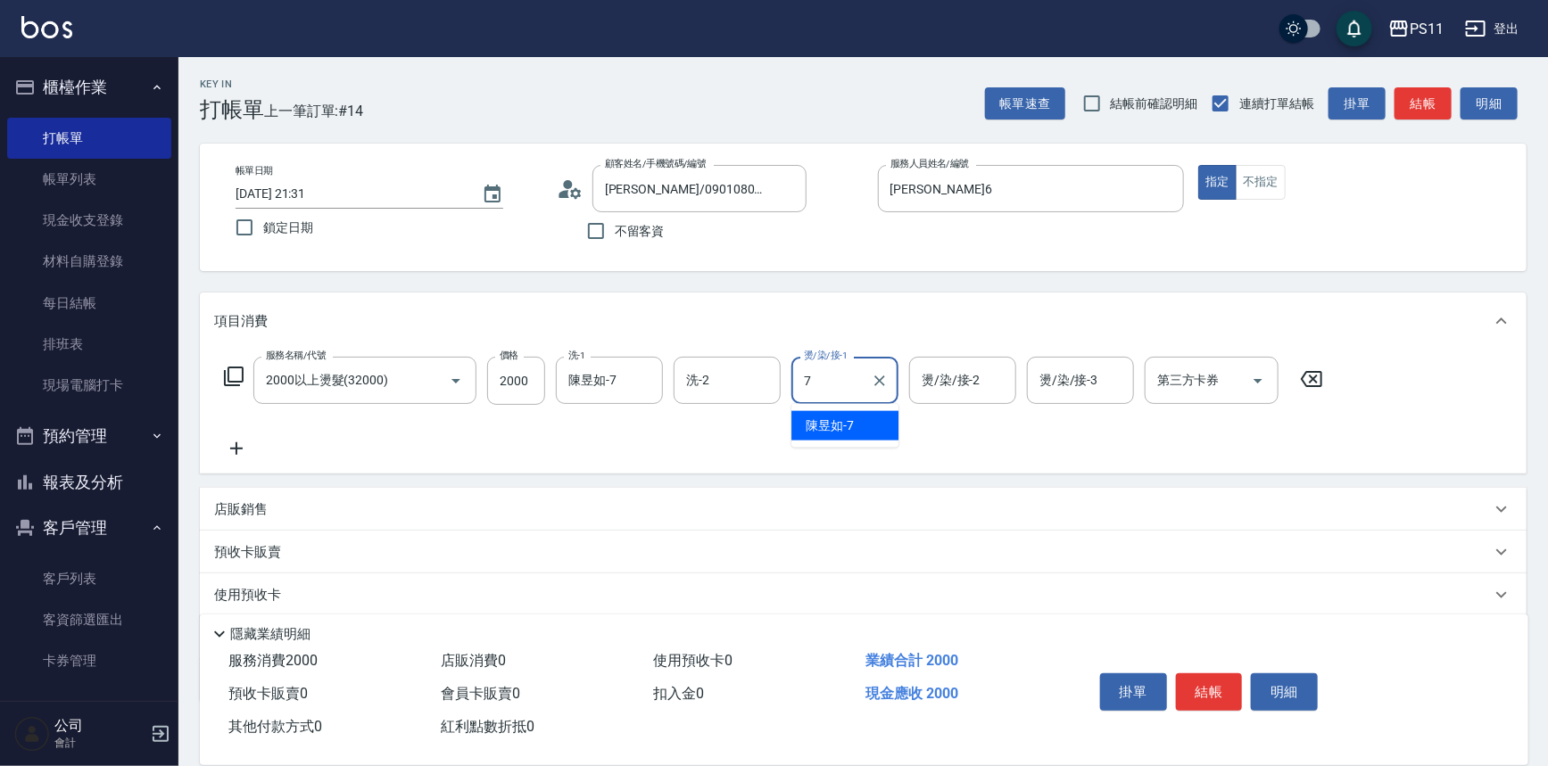
type input "陳昱如-7"
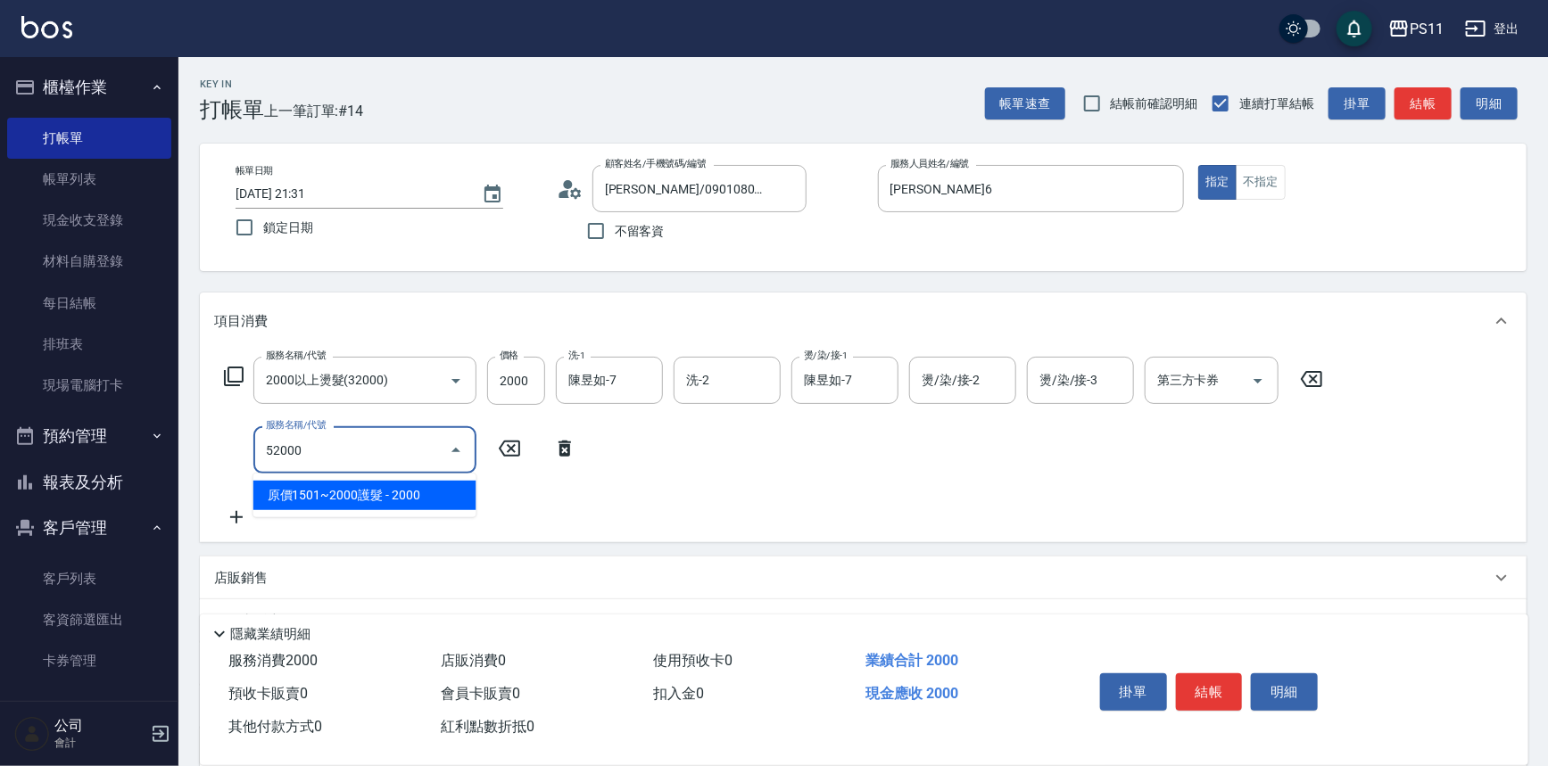
type input "原價1501~2000護髮(52000)"
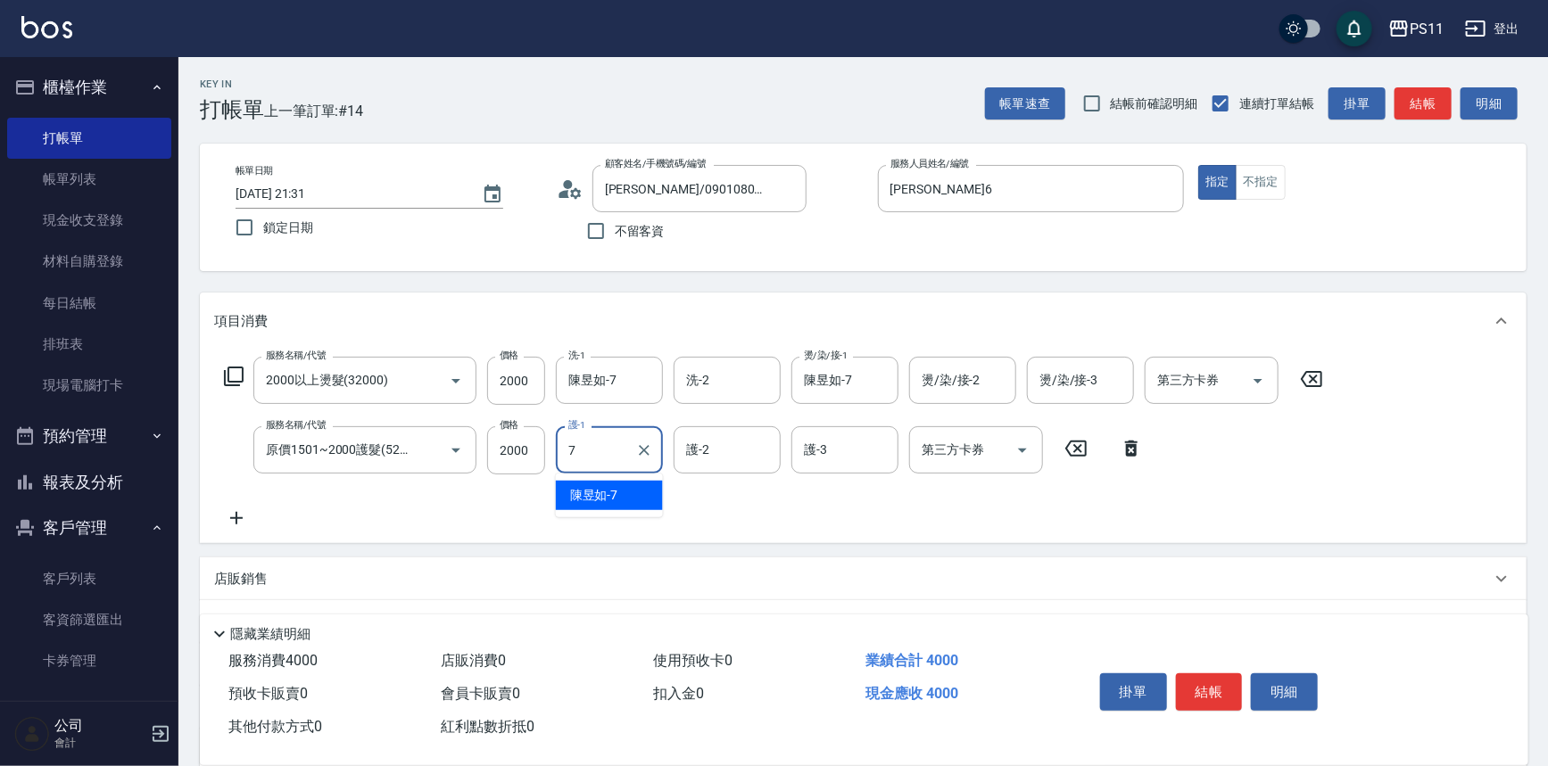
type input "陳昱如-7"
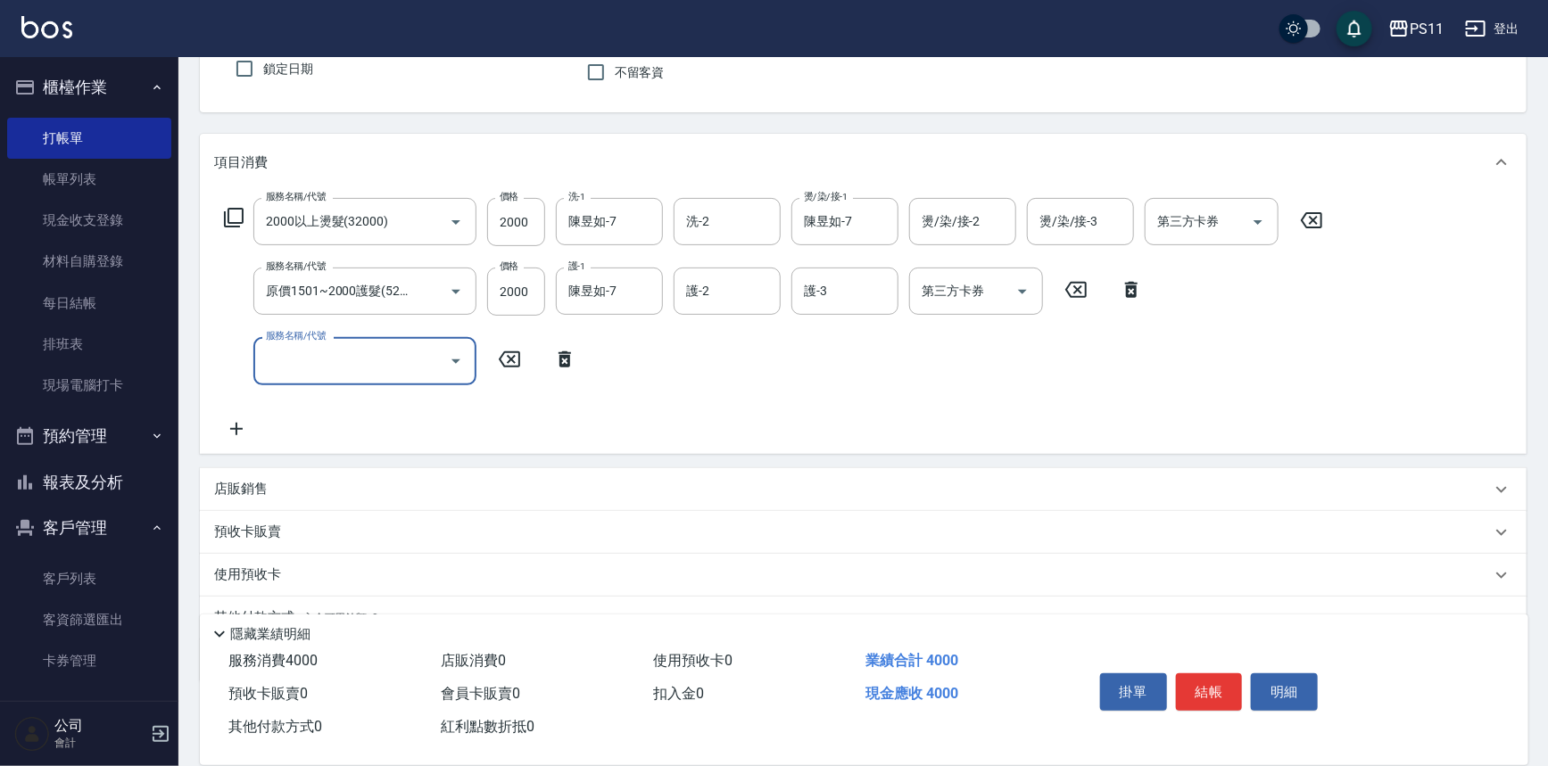
scroll to position [241, 0]
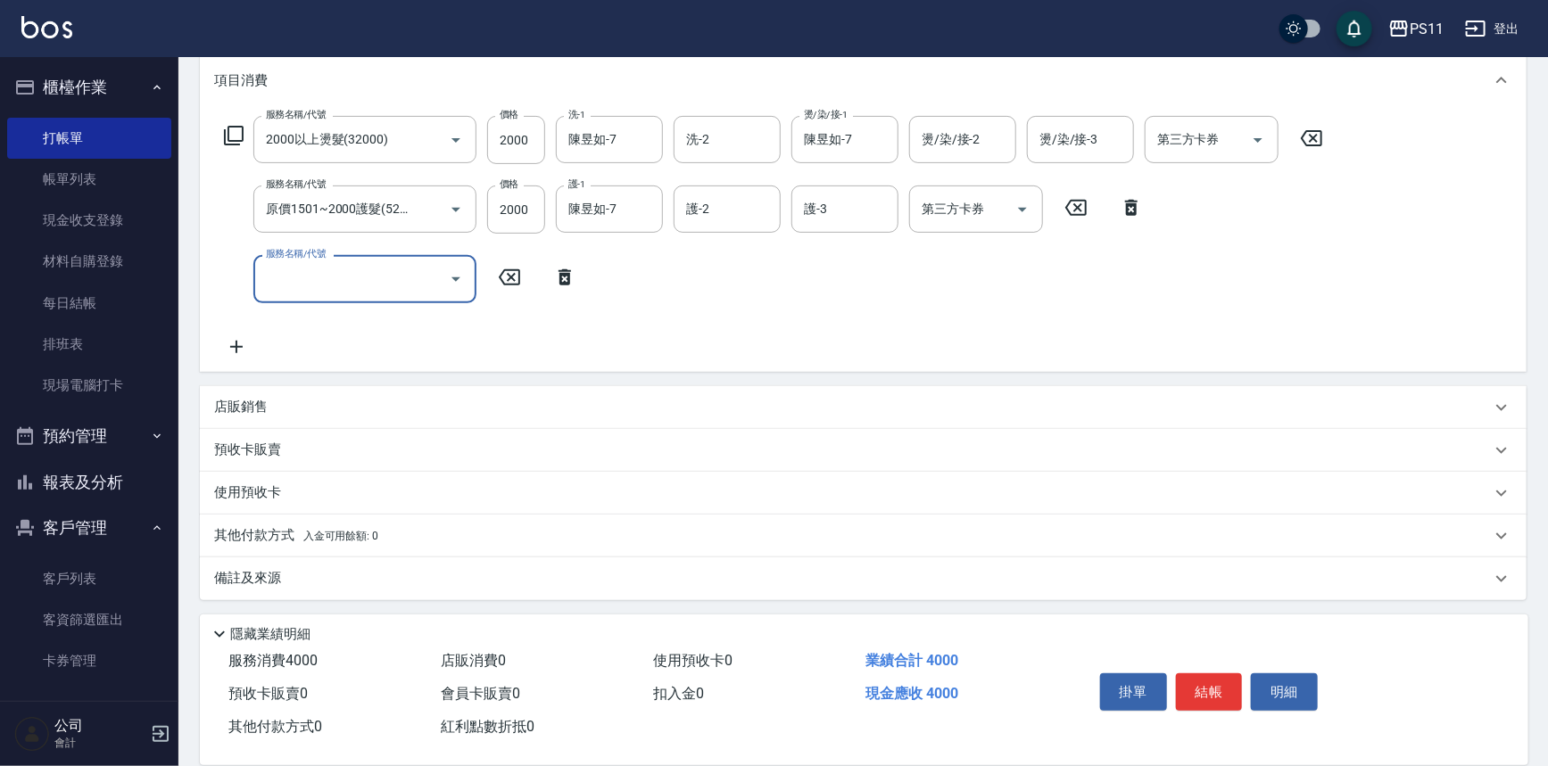
click at [265, 538] on p "其他付款方式 入金可用餘額: 0" at bounding box center [296, 536] width 164 height 20
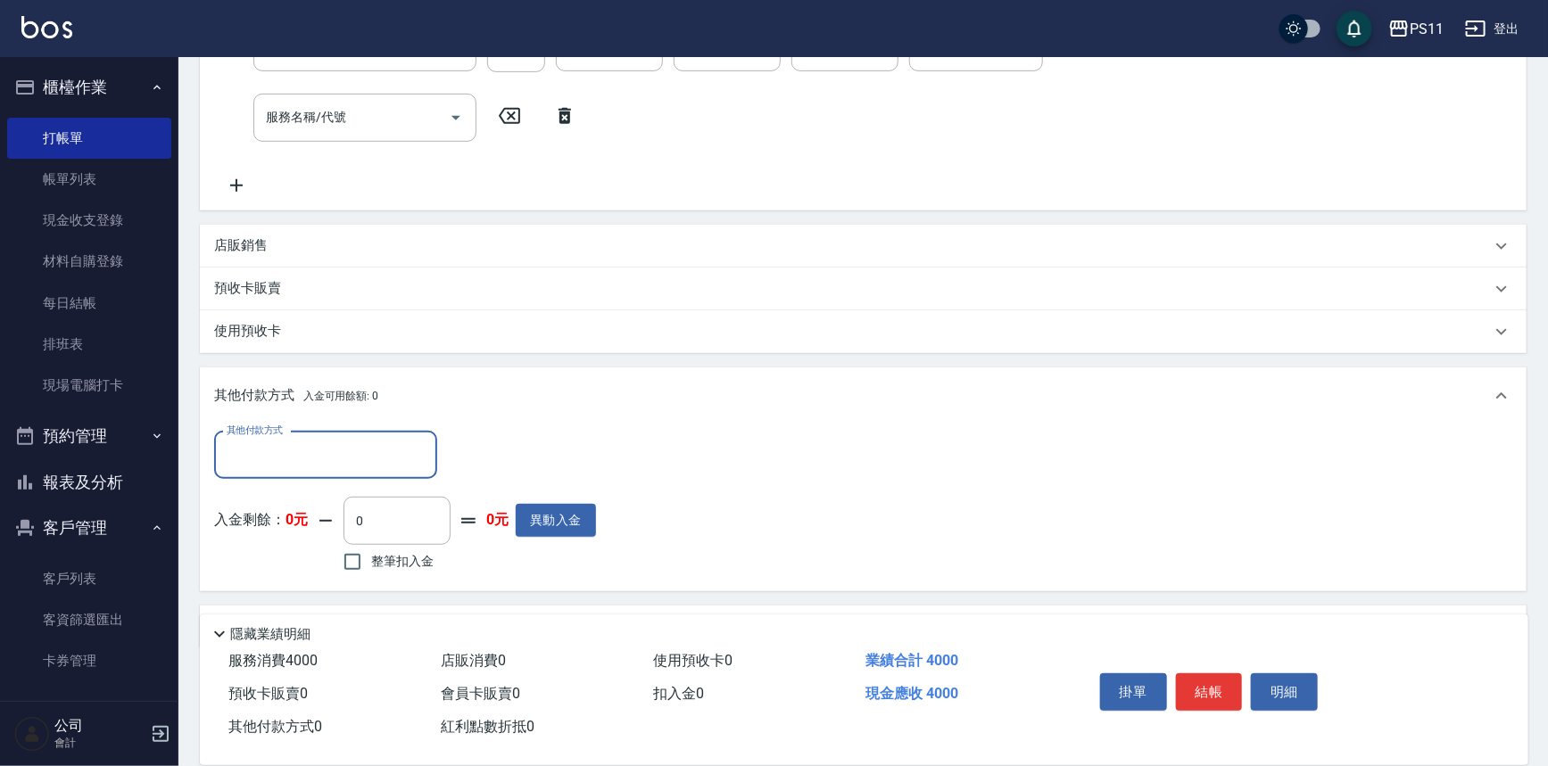
scroll to position [403, 0]
click at [310, 453] on input "其他付款方式" at bounding box center [325, 454] width 207 height 31
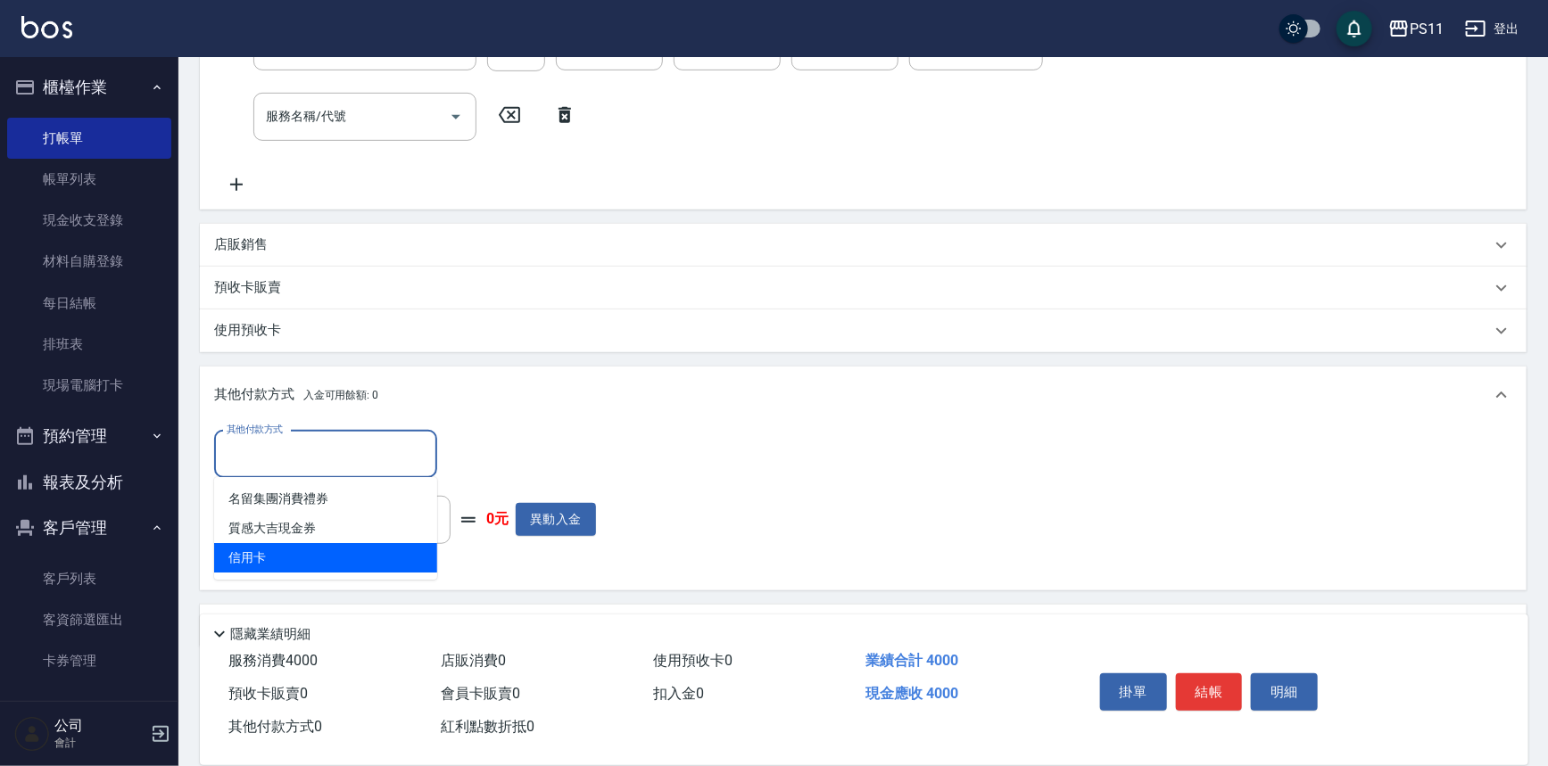
click at [333, 555] on span "信用卡" at bounding box center [325, 557] width 223 height 29
type input "信用卡"
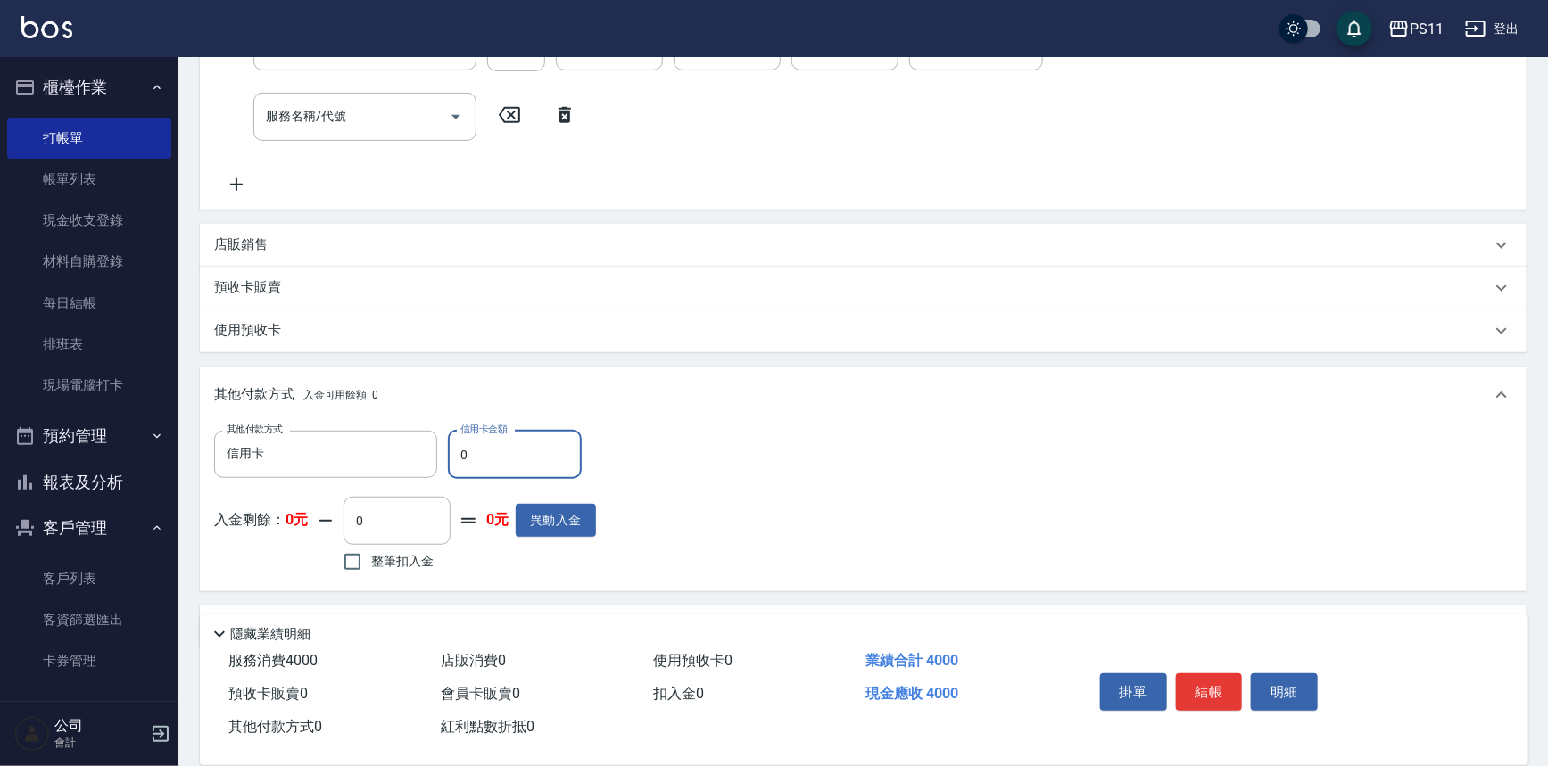
drag, startPoint x: 482, startPoint y: 454, endPoint x: 451, endPoint y: 453, distance: 31.2
click at [451, 453] on input "0" at bounding box center [515, 455] width 134 height 48
type input "4000"
type input "[DATE] 21:32"
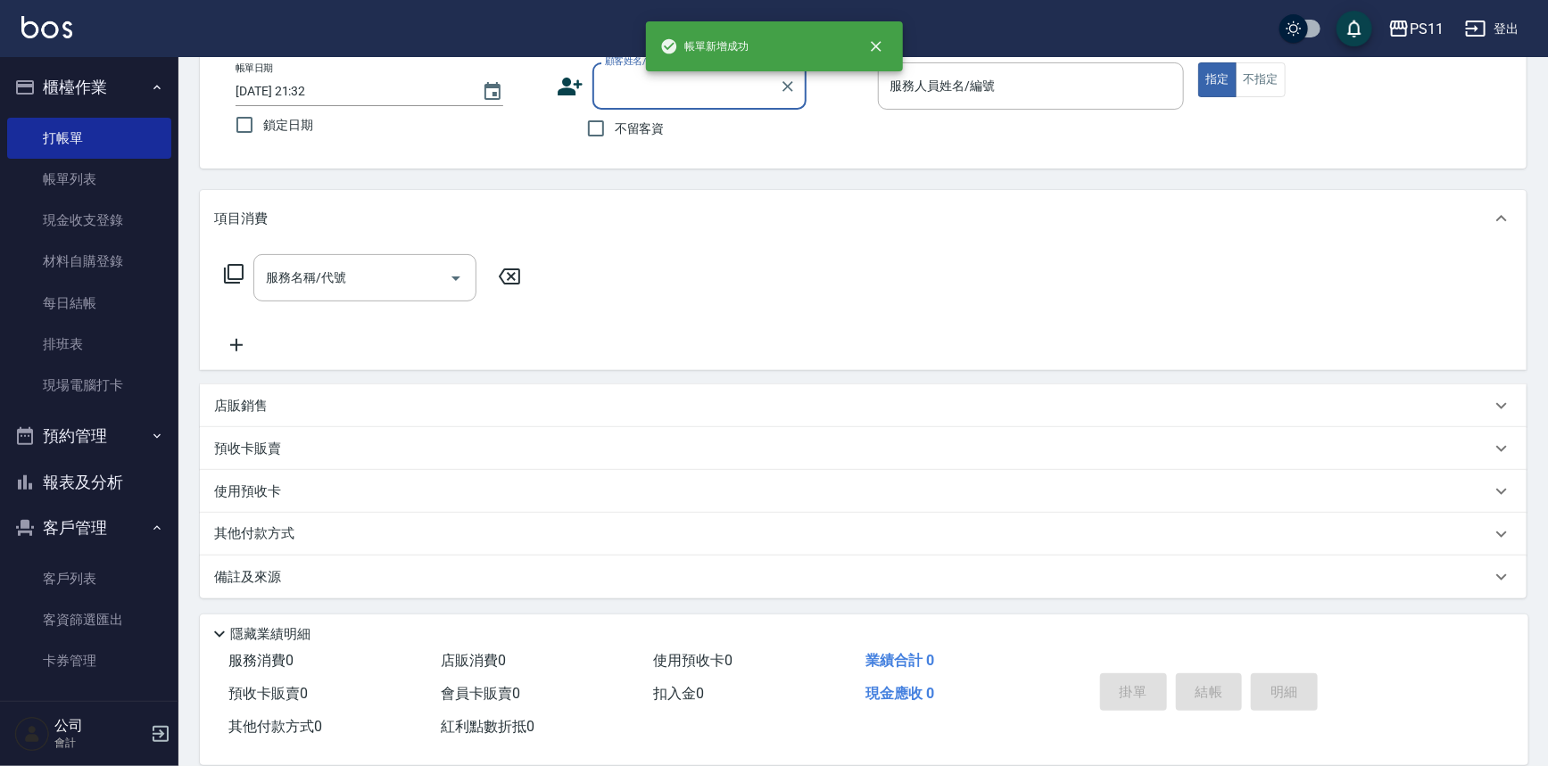
scroll to position [0, 0]
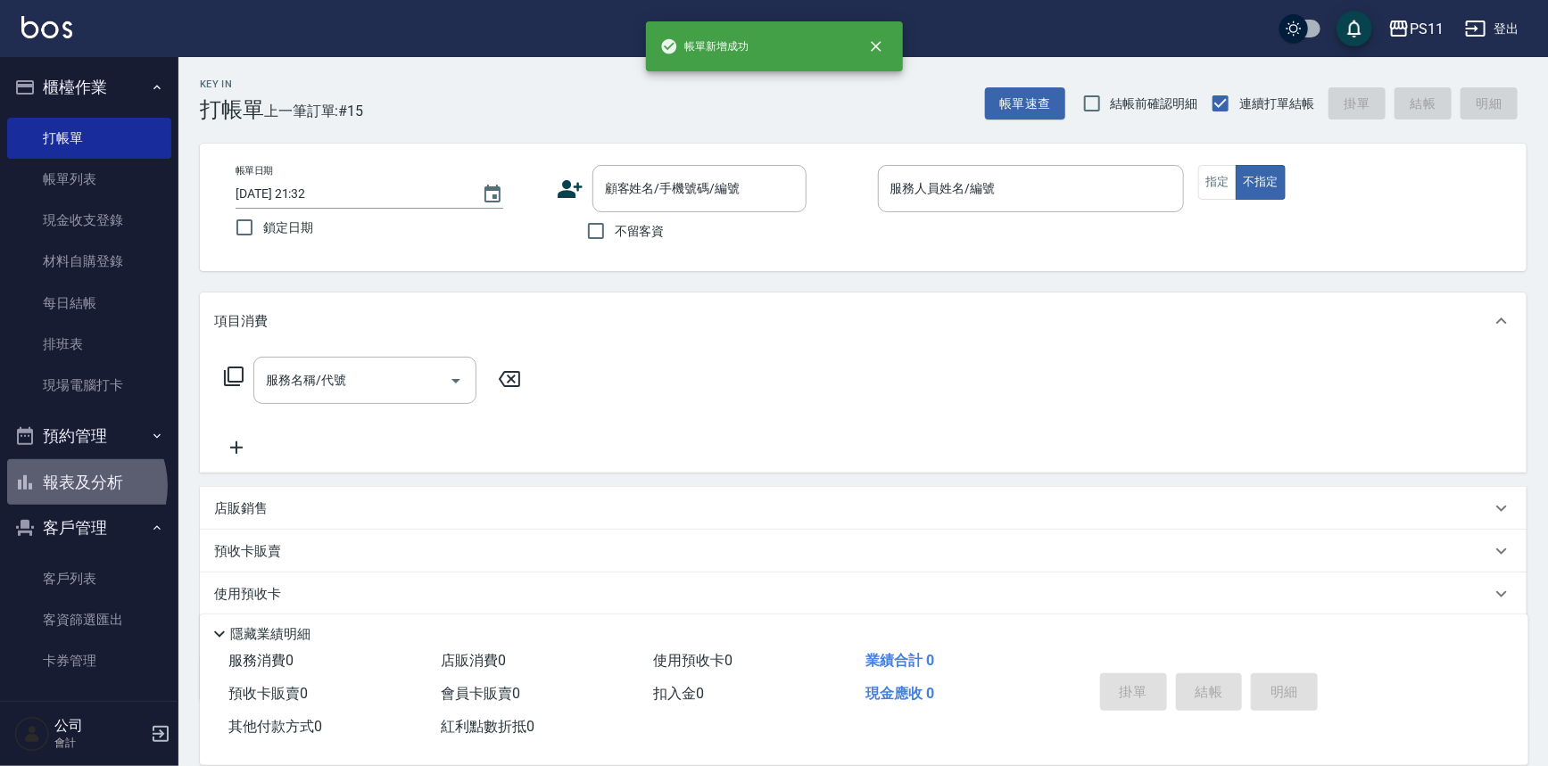
click at [76, 486] on button "報表及分析" at bounding box center [89, 482] width 164 height 46
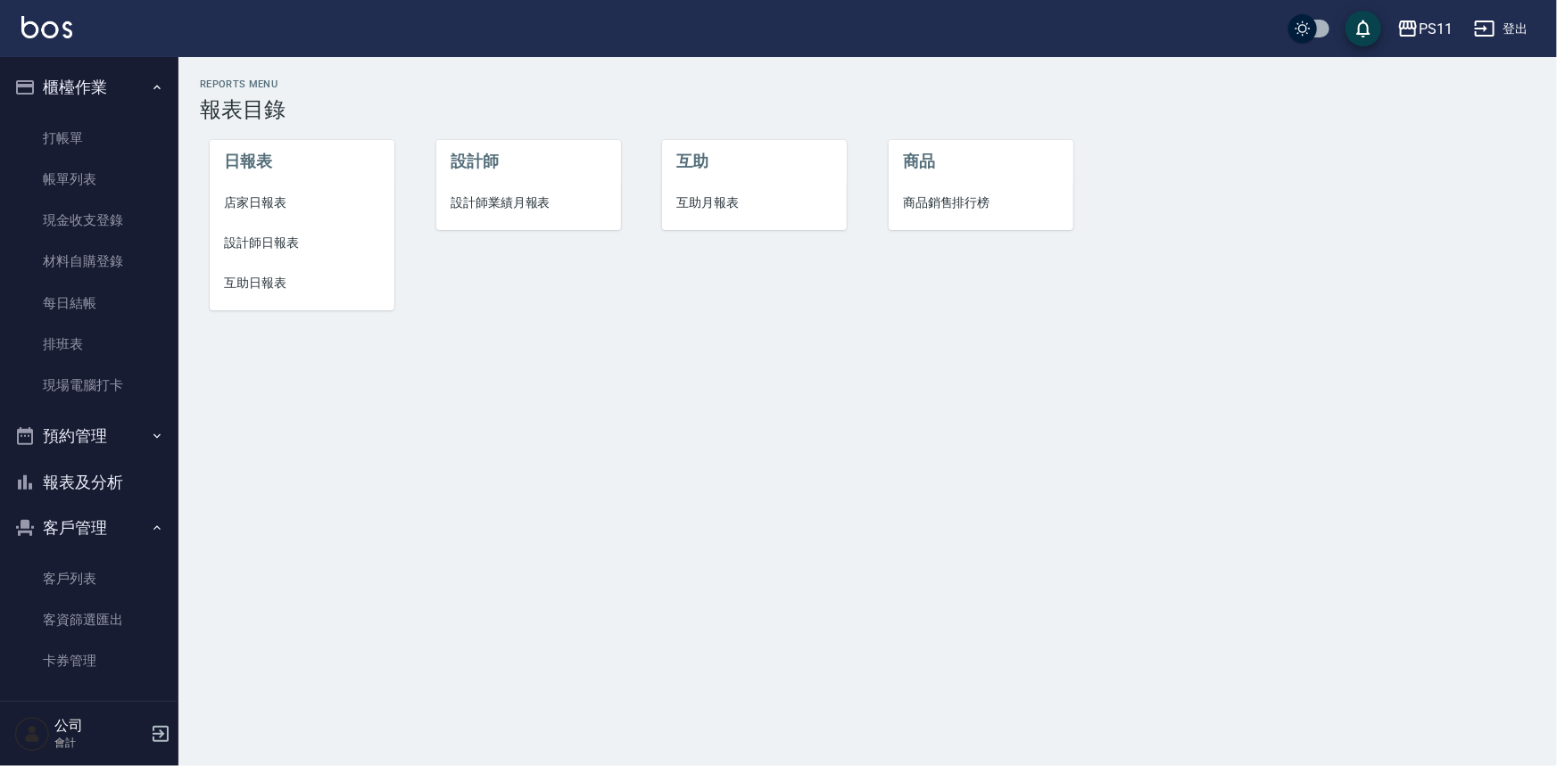
click at [262, 203] on span "店家日報表" at bounding box center [302, 203] width 156 height 19
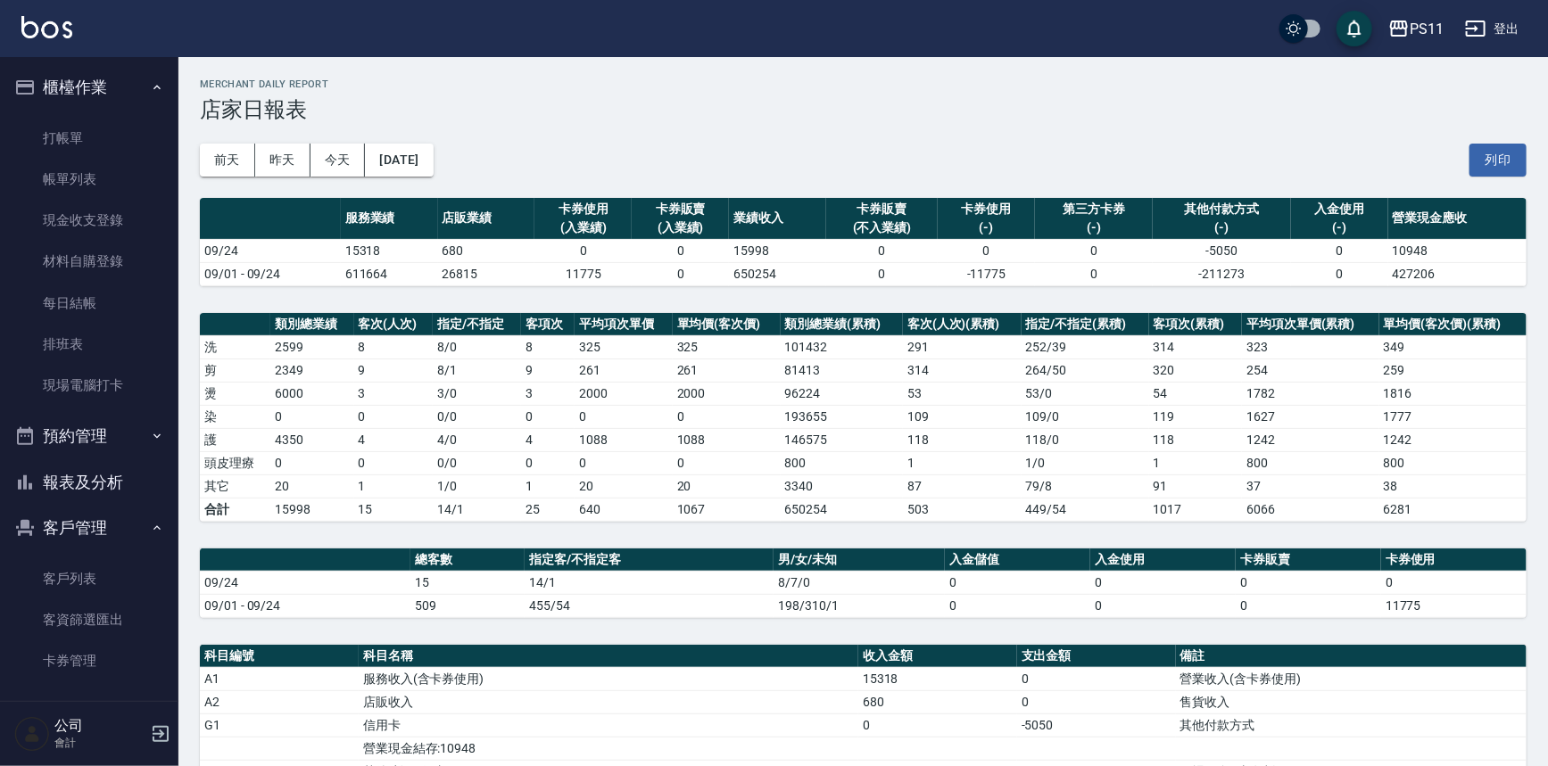
drag, startPoint x: 128, startPoint y: 477, endPoint x: 125, endPoint y: 458, distance: 19.8
click at [128, 478] on button "報表及分析" at bounding box center [89, 482] width 164 height 46
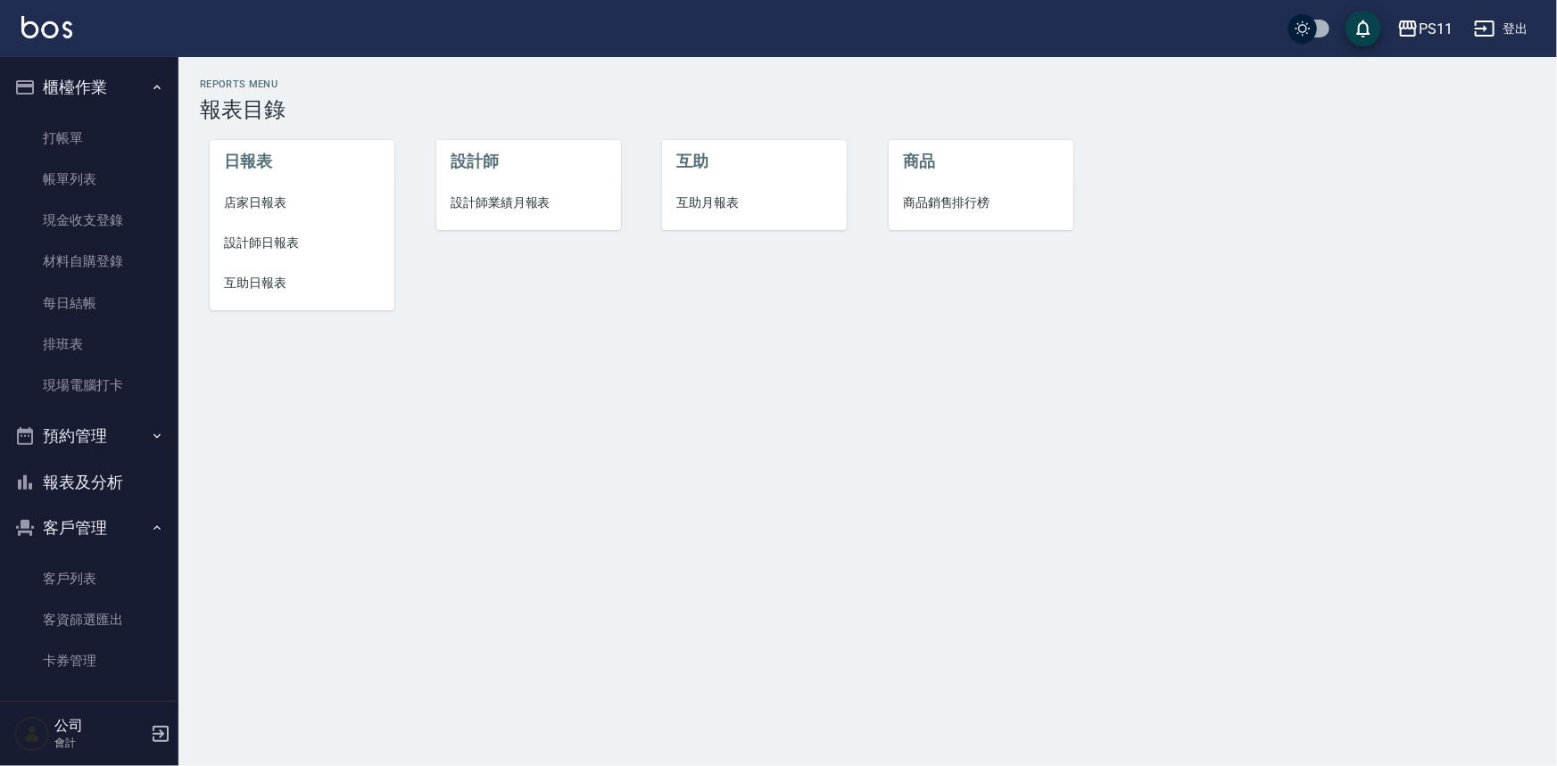
click at [263, 256] on li "設計師日報表" at bounding box center [302, 243] width 185 height 40
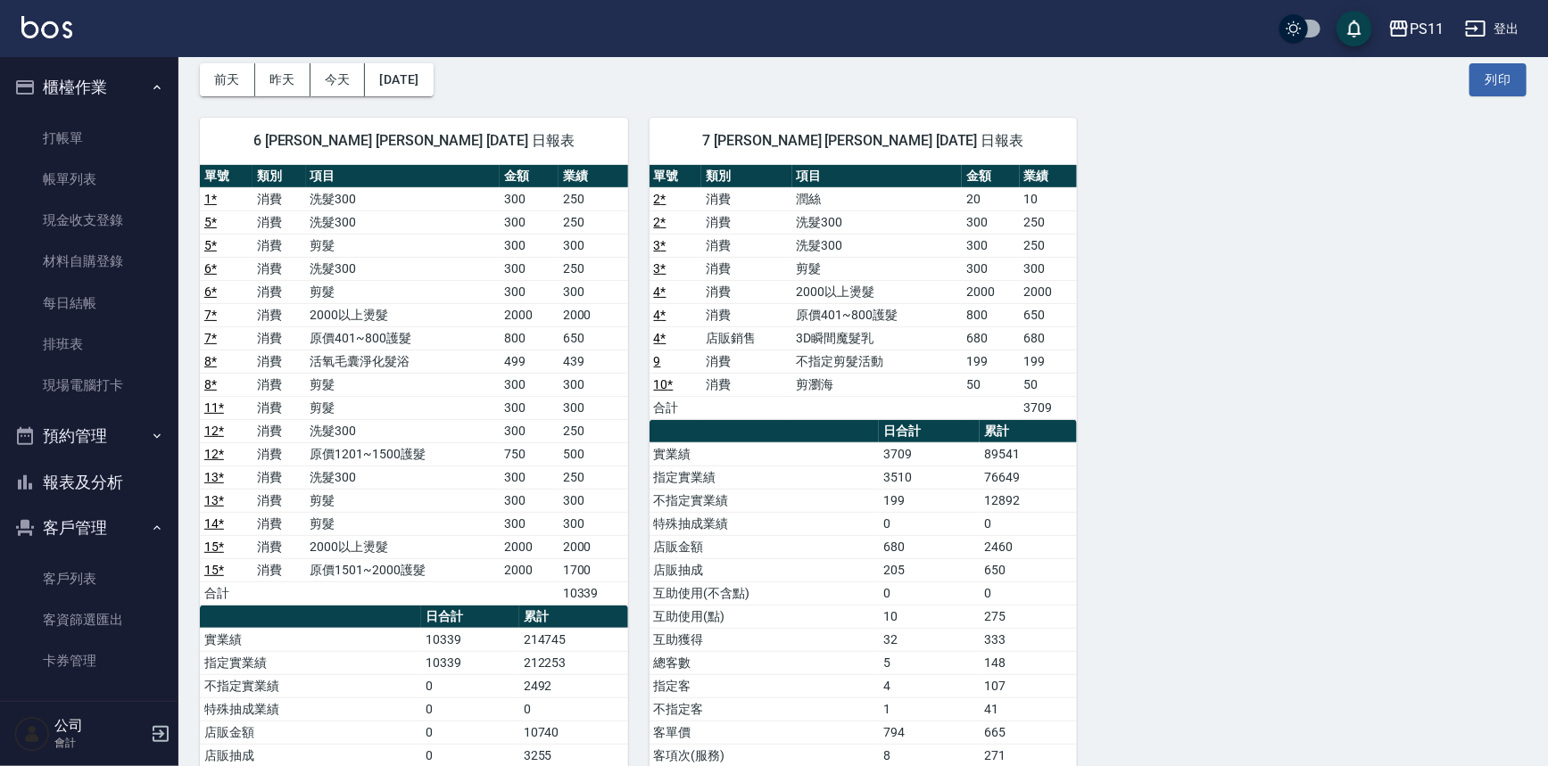
scroll to position [161, 0]
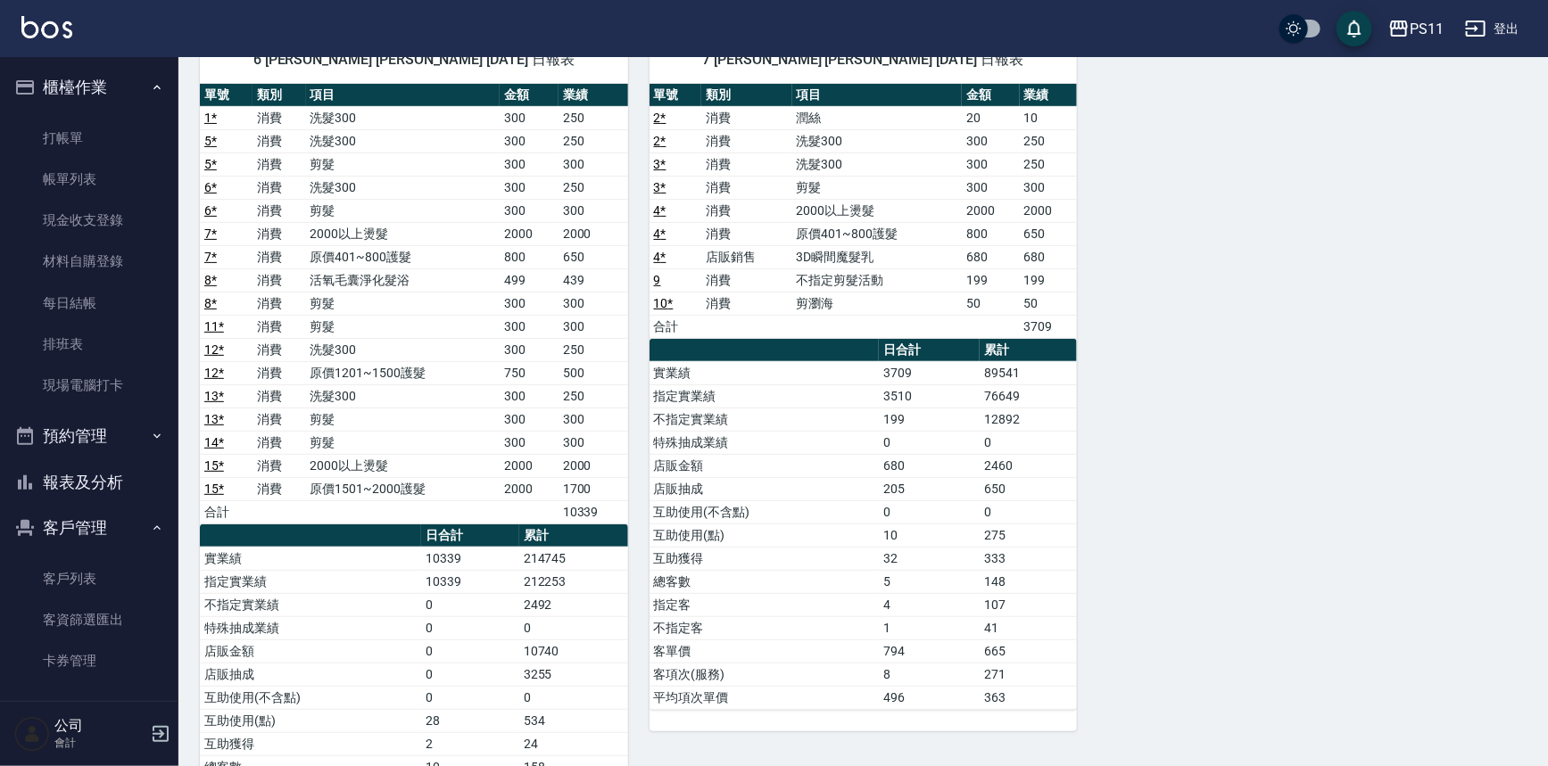
click at [1243, 419] on div "6 [PERSON_NAME] [PERSON_NAME] [DATE] 日報表 單號 類別 項目 金額 業績 1 * 消費 洗髮300 300 250 5 …" at bounding box center [852, 466] width 1348 height 902
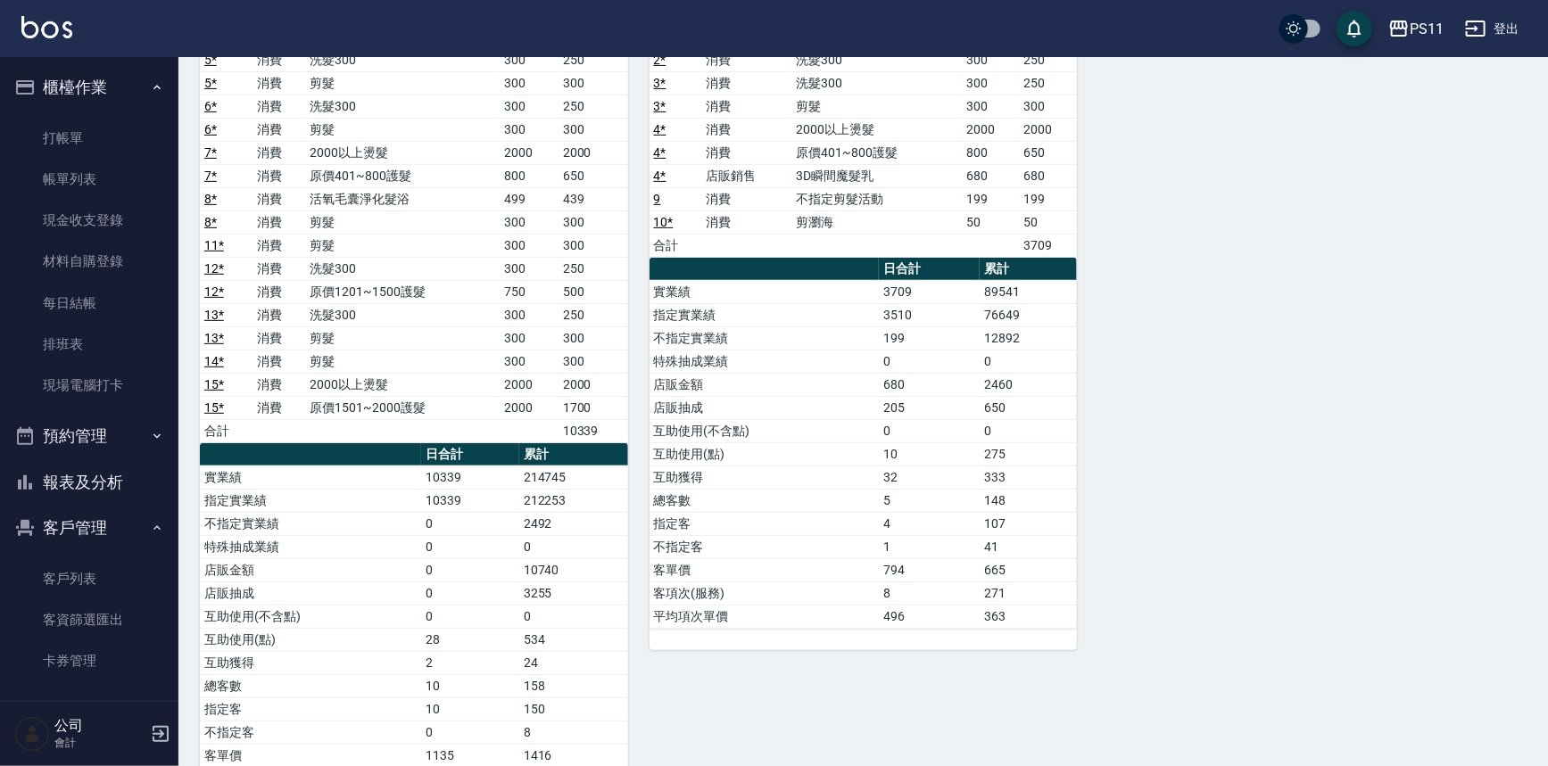
scroll to position [324, 0]
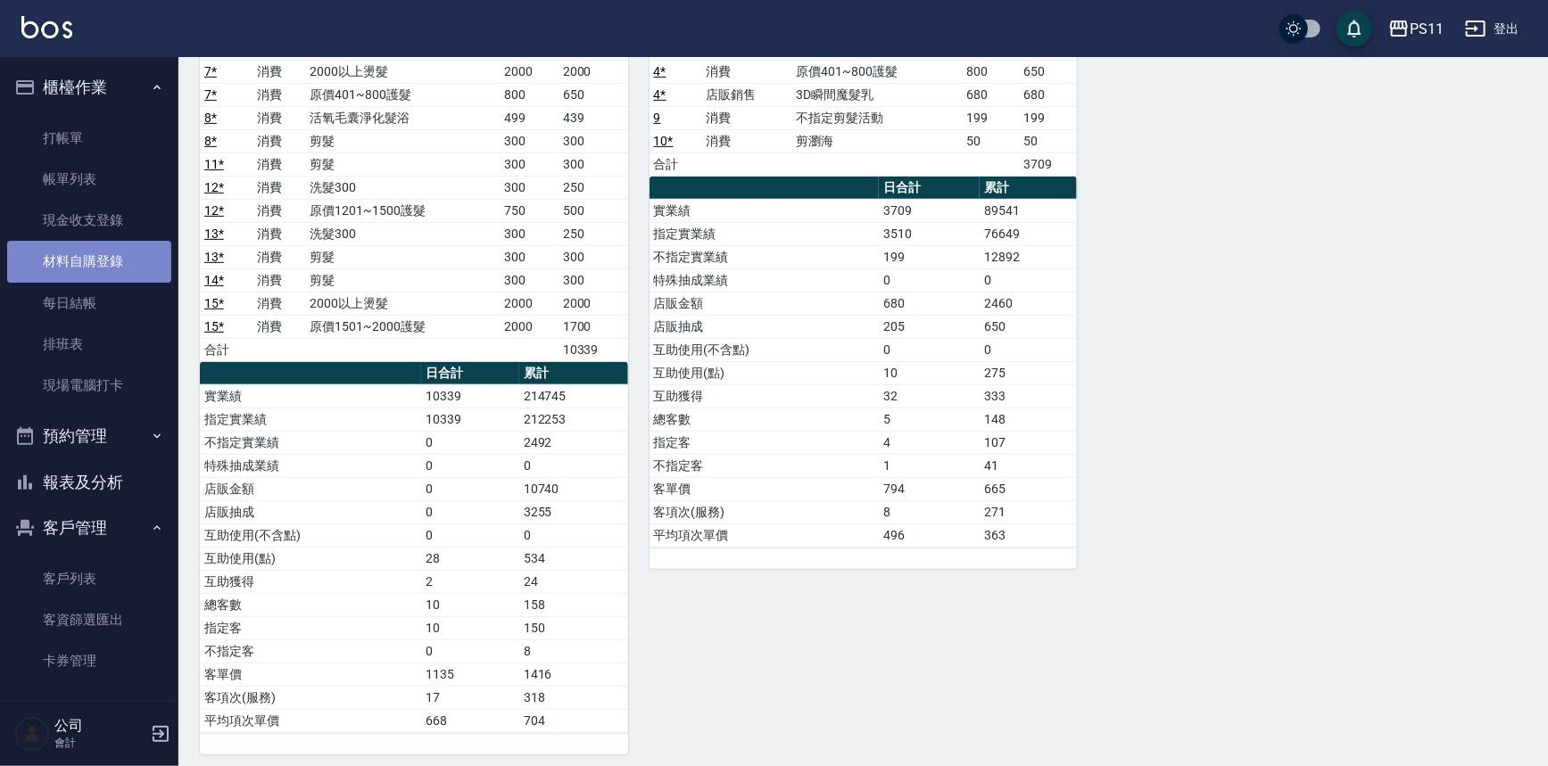
click at [92, 261] on link "材料自購登錄" at bounding box center [89, 261] width 164 height 41
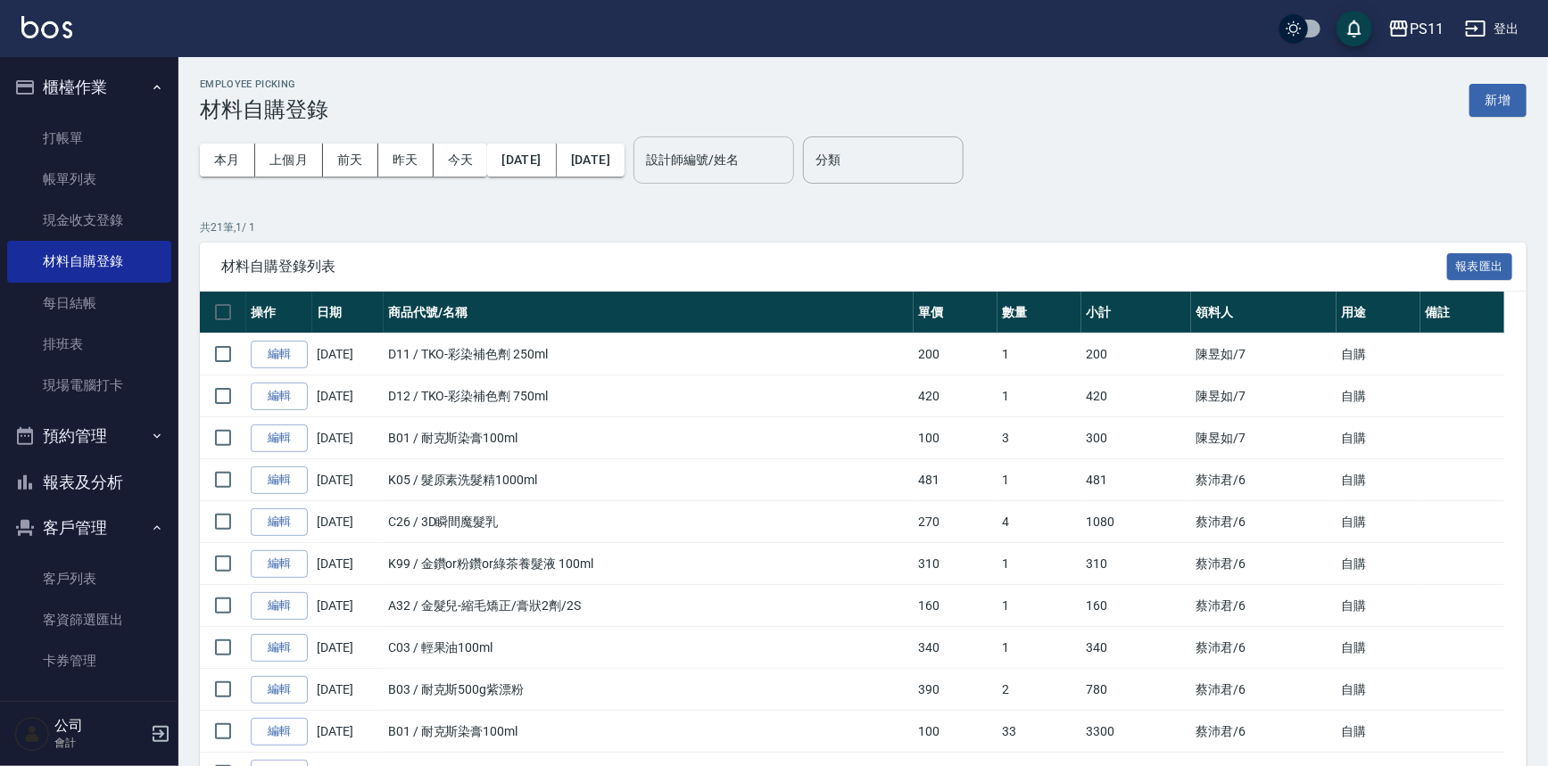
click at [747, 161] on input "設計師編號/姓名" at bounding box center [714, 160] width 145 height 31
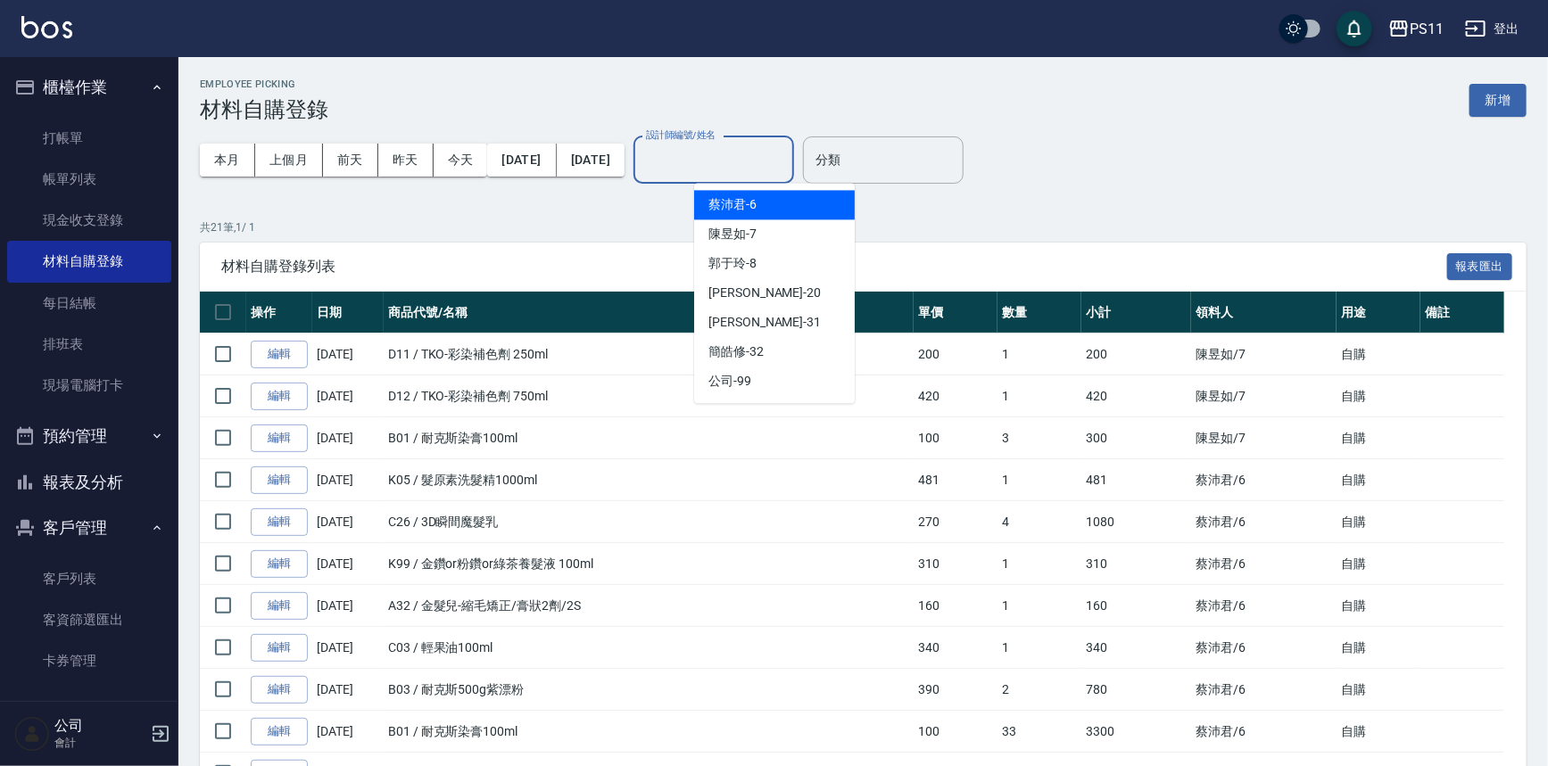
click at [771, 205] on div "[PERSON_NAME]6" at bounding box center [774, 204] width 161 height 29
type input "[PERSON_NAME]6"
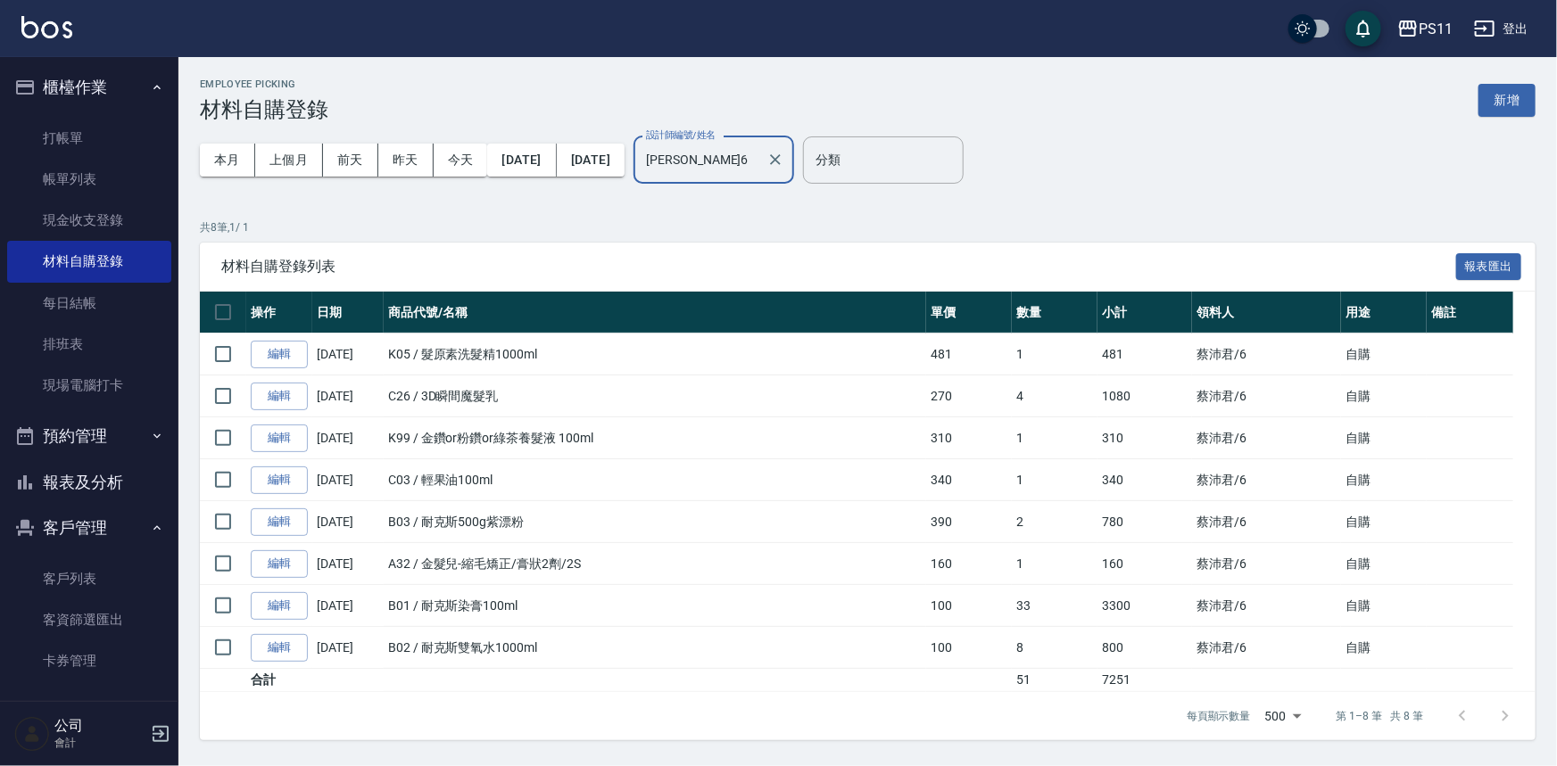
click at [116, 480] on button "報表及分析" at bounding box center [89, 482] width 164 height 46
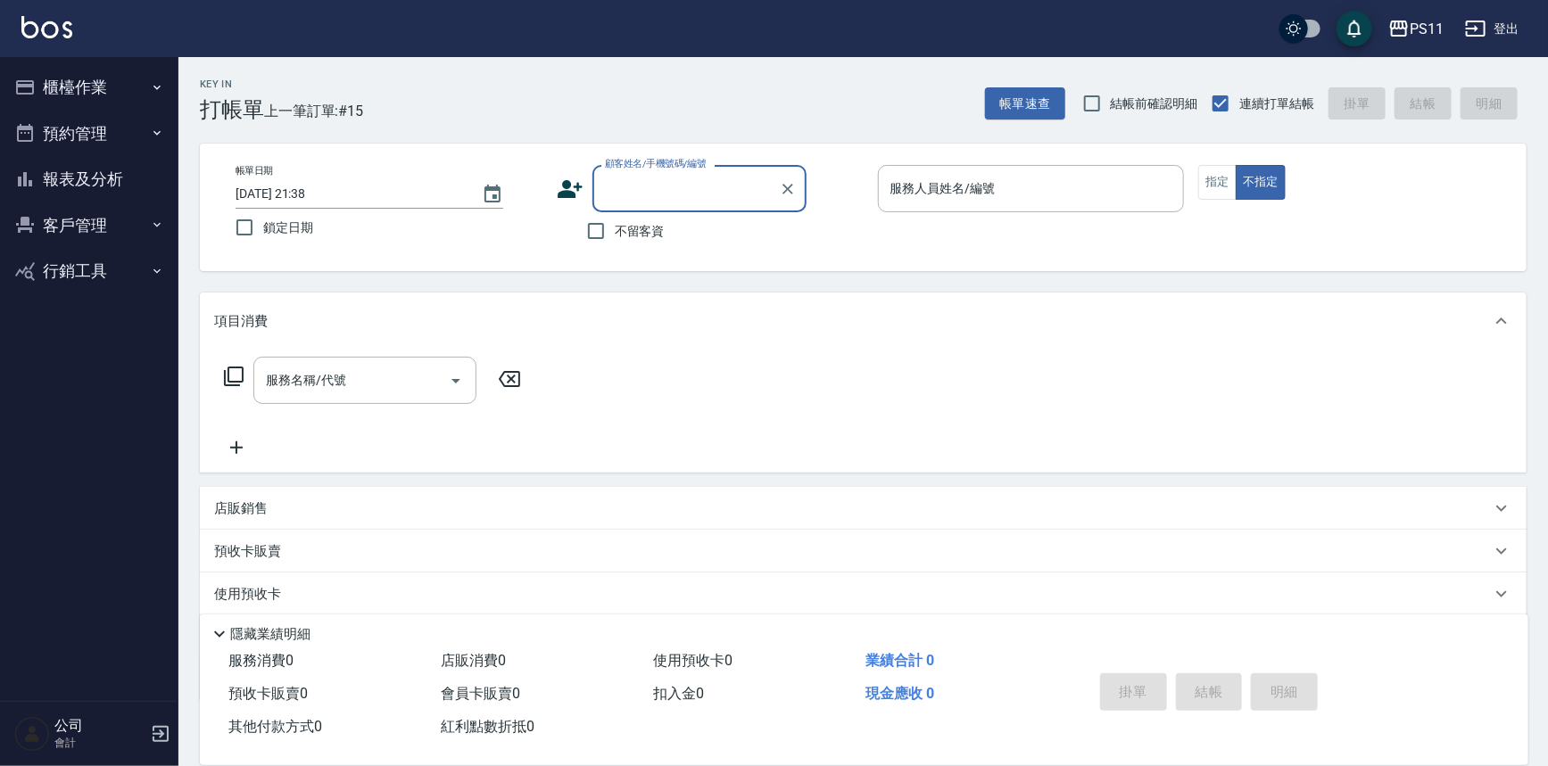
click at [116, 187] on button "報表及分析" at bounding box center [89, 179] width 164 height 46
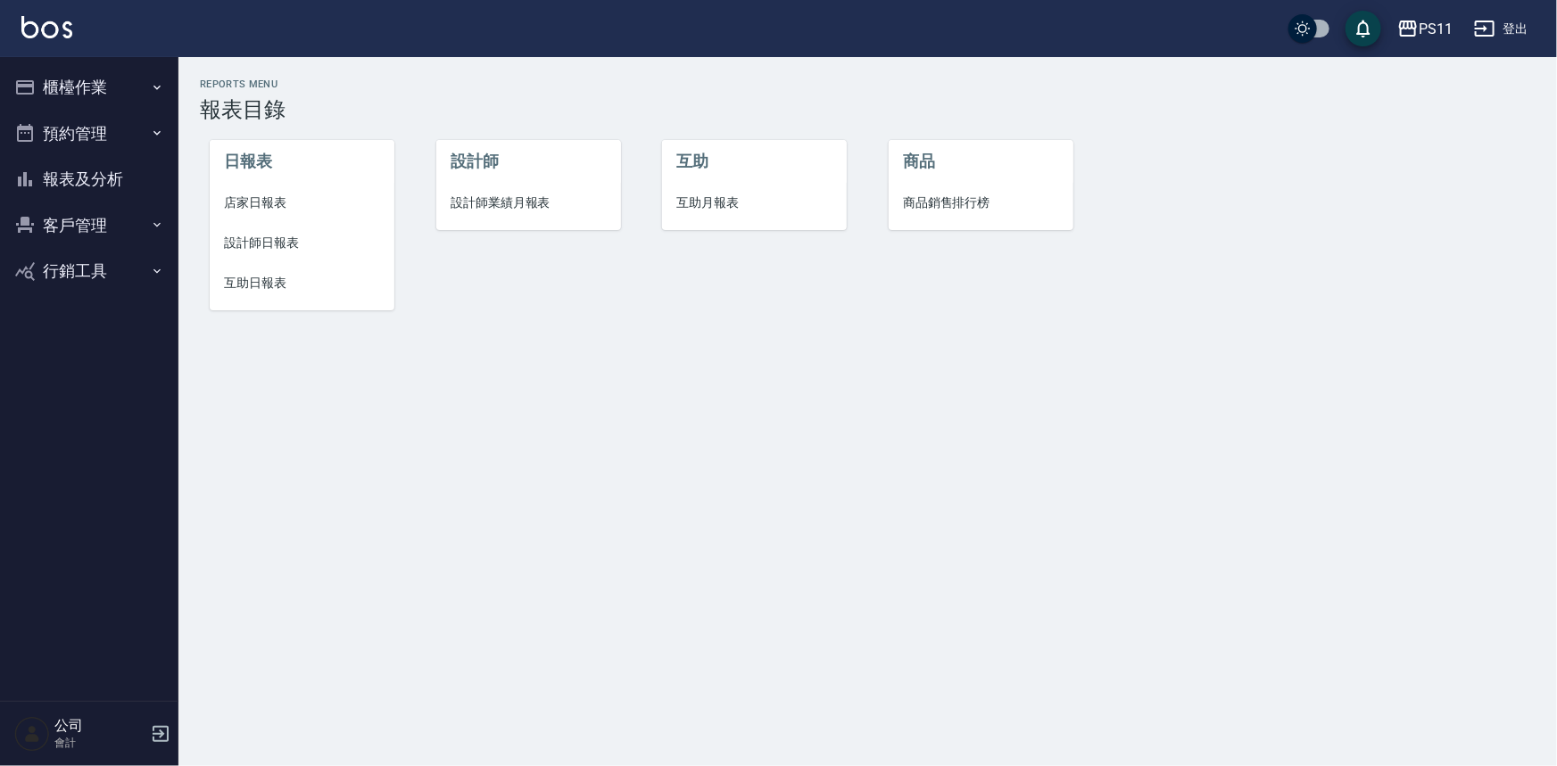
click at [305, 238] on span "設計師日報表" at bounding box center [302, 243] width 156 height 19
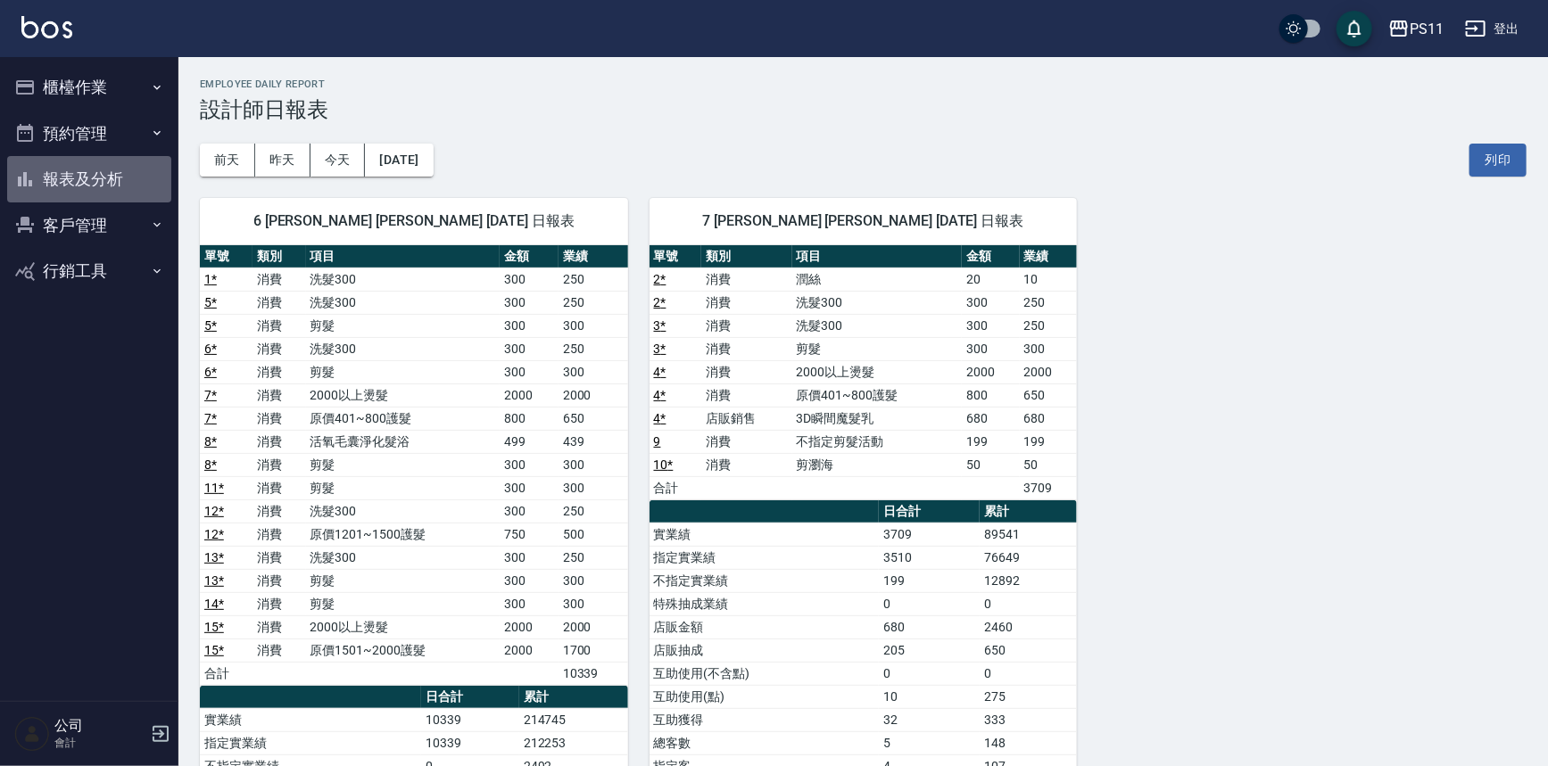
click at [103, 190] on button "報表及分析" at bounding box center [89, 179] width 164 height 46
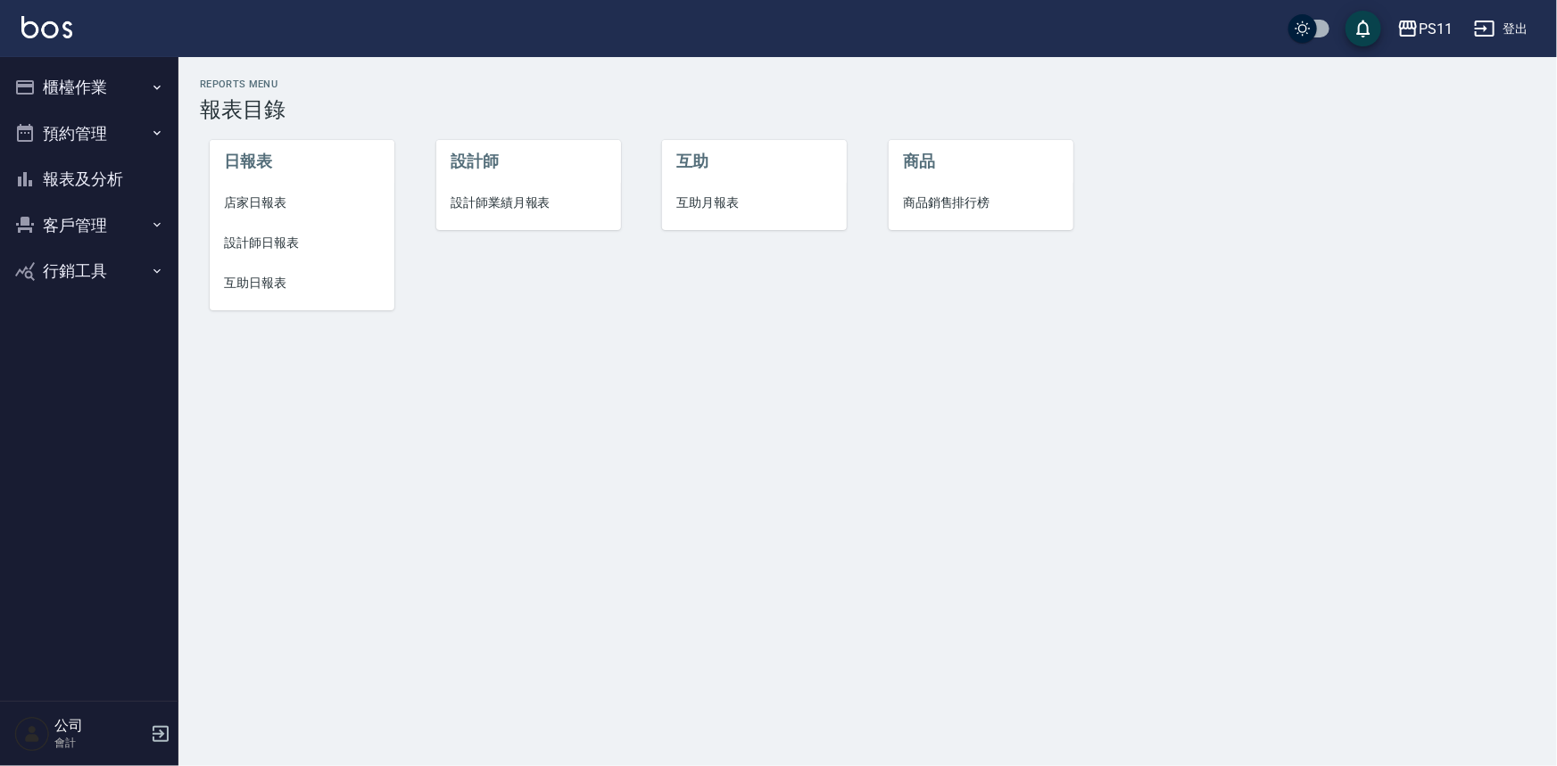
click at [282, 283] on span "互助日報表" at bounding box center [302, 283] width 156 height 19
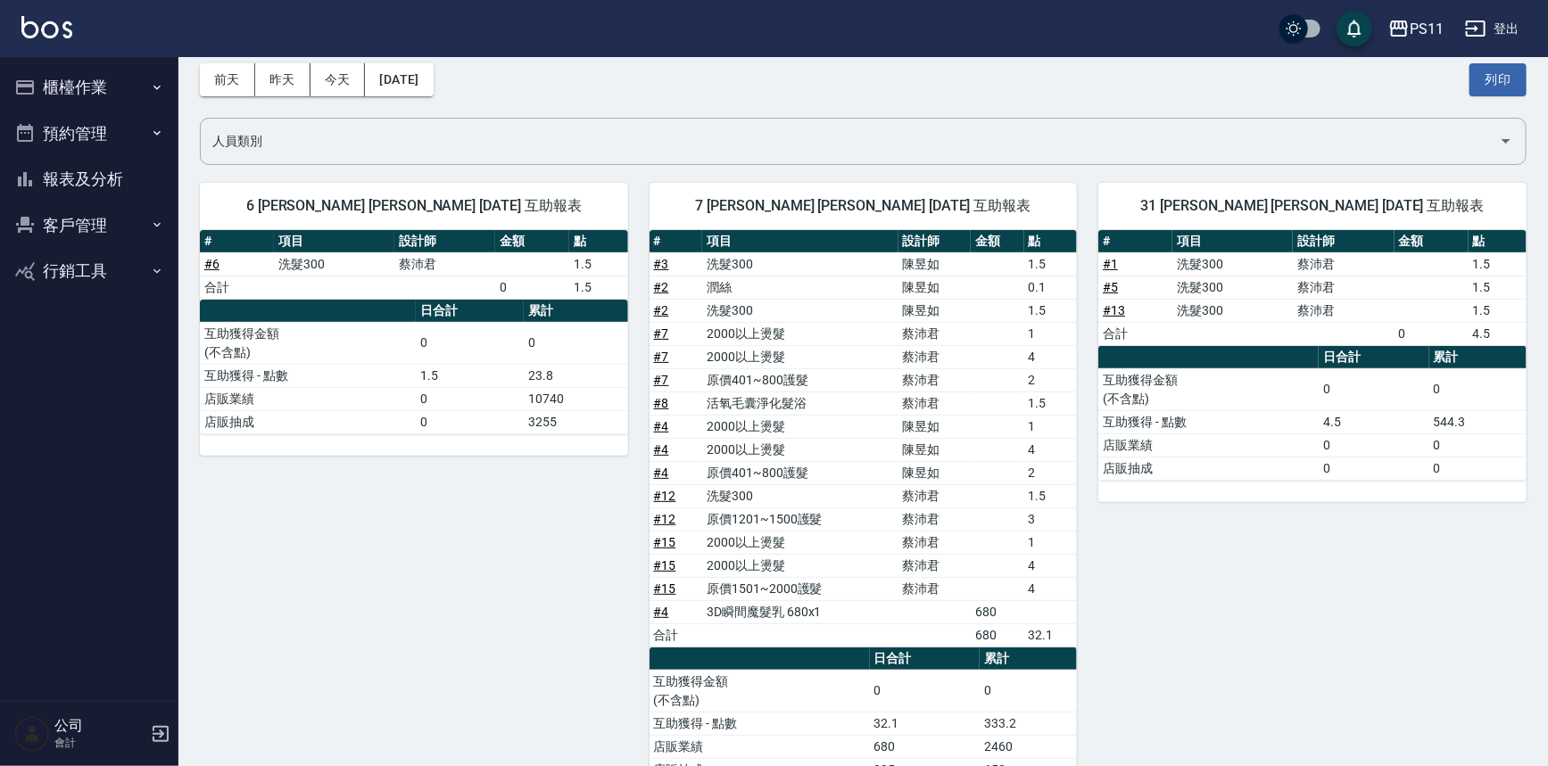
scroll to position [136, 0]
